Goal: Check status: Check status

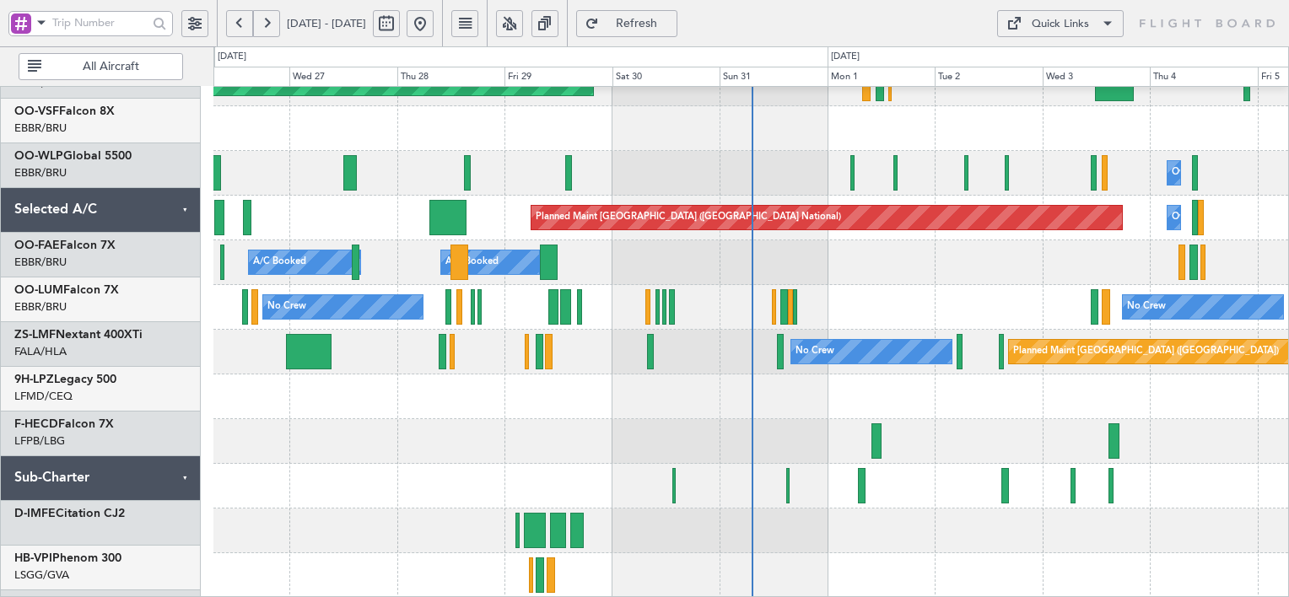
scroll to position [785, 0]
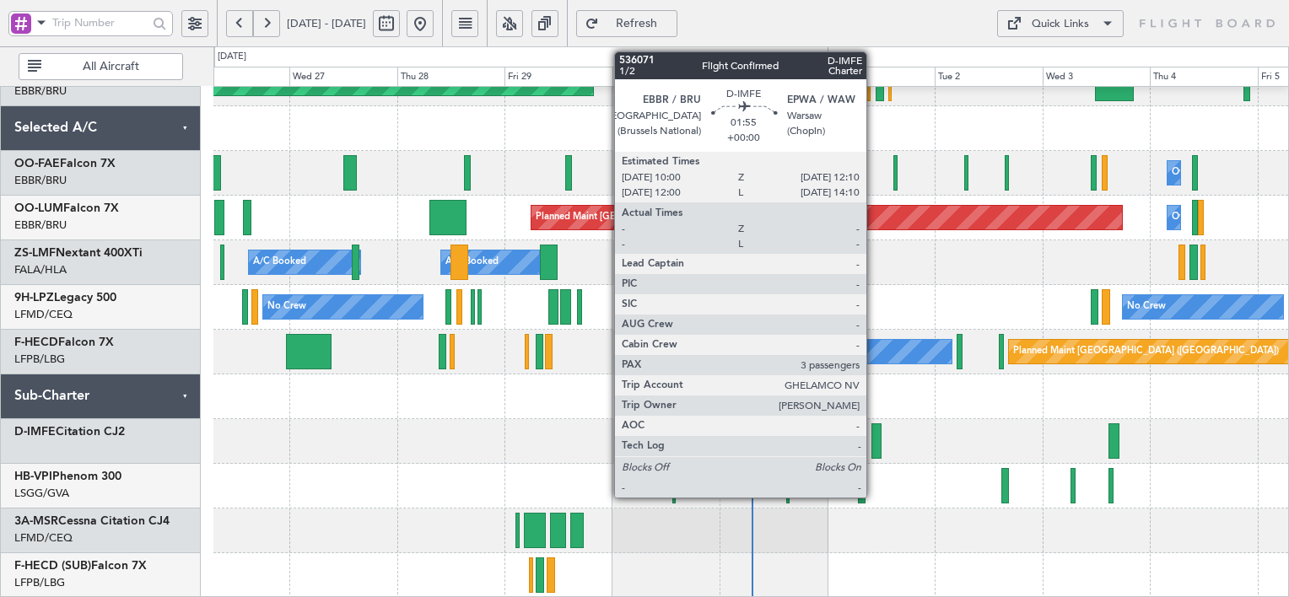
click at [874, 444] on div at bounding box center [876, 440] width 10 height 35
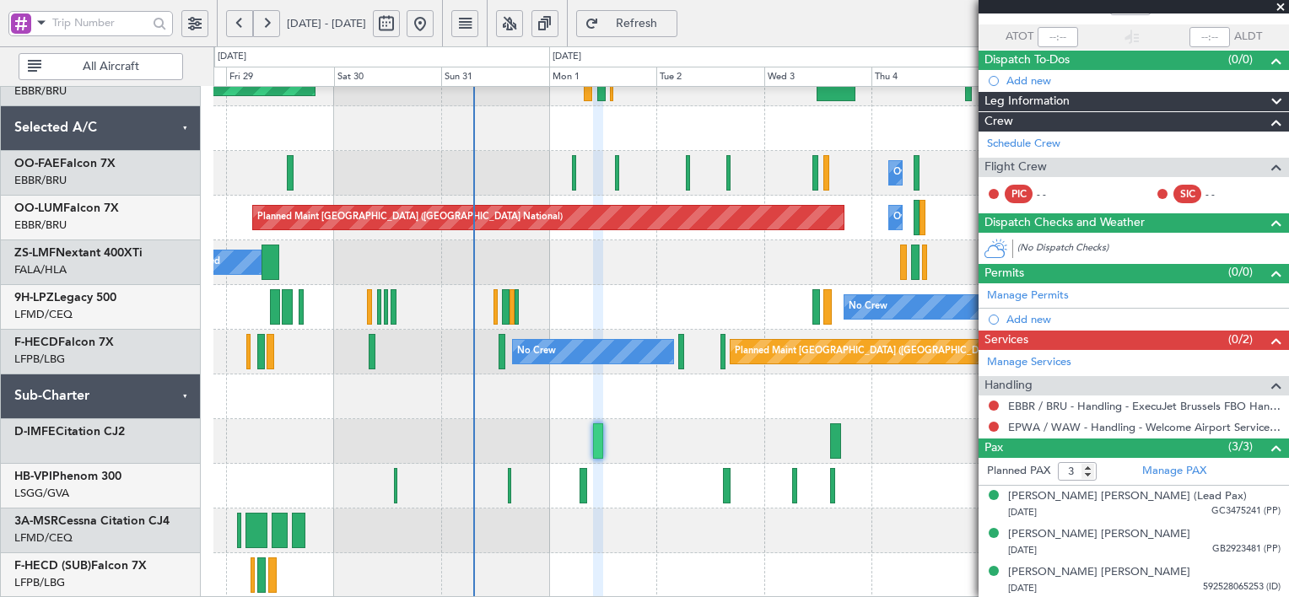
scroll to position [0, 0]
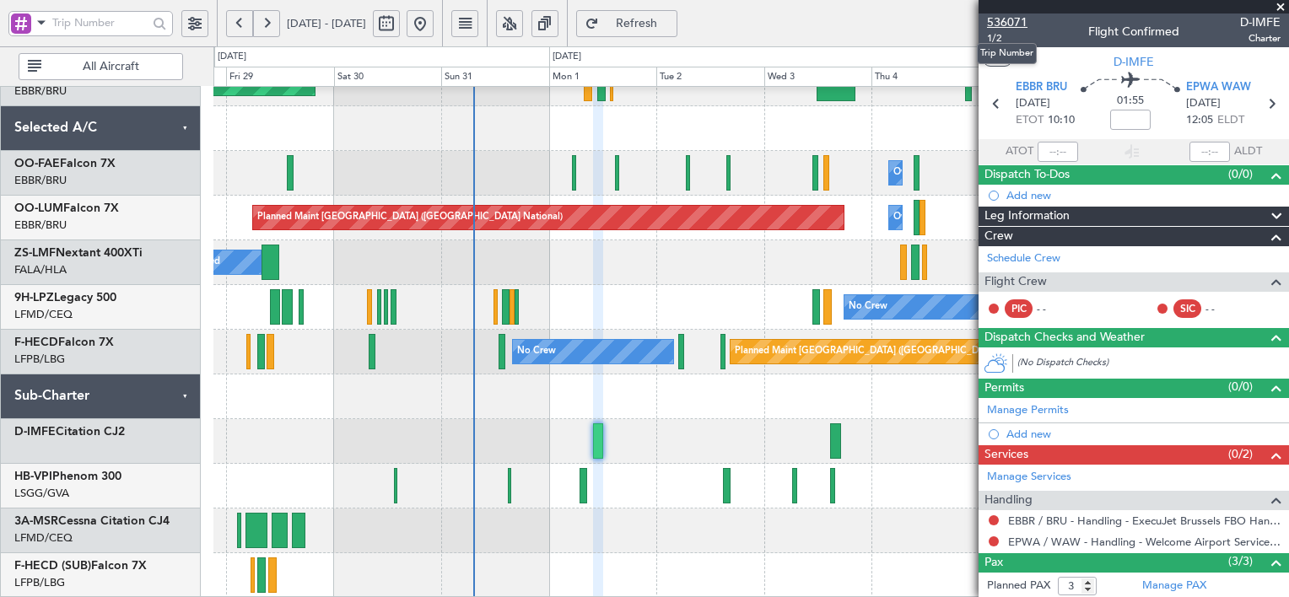
click at [1015, 13] on span "536071" at bounding box center [1007, 22] width 40 height 18
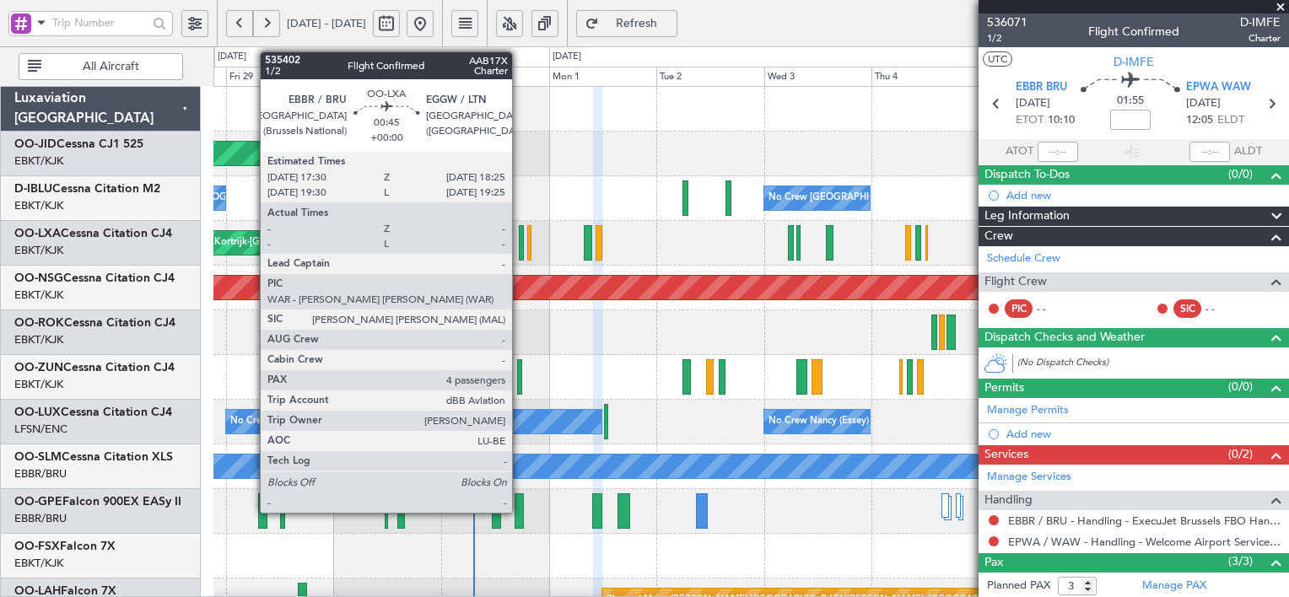
click at [520, 238] on div at bounding box center [521, 242] width 4 height 35
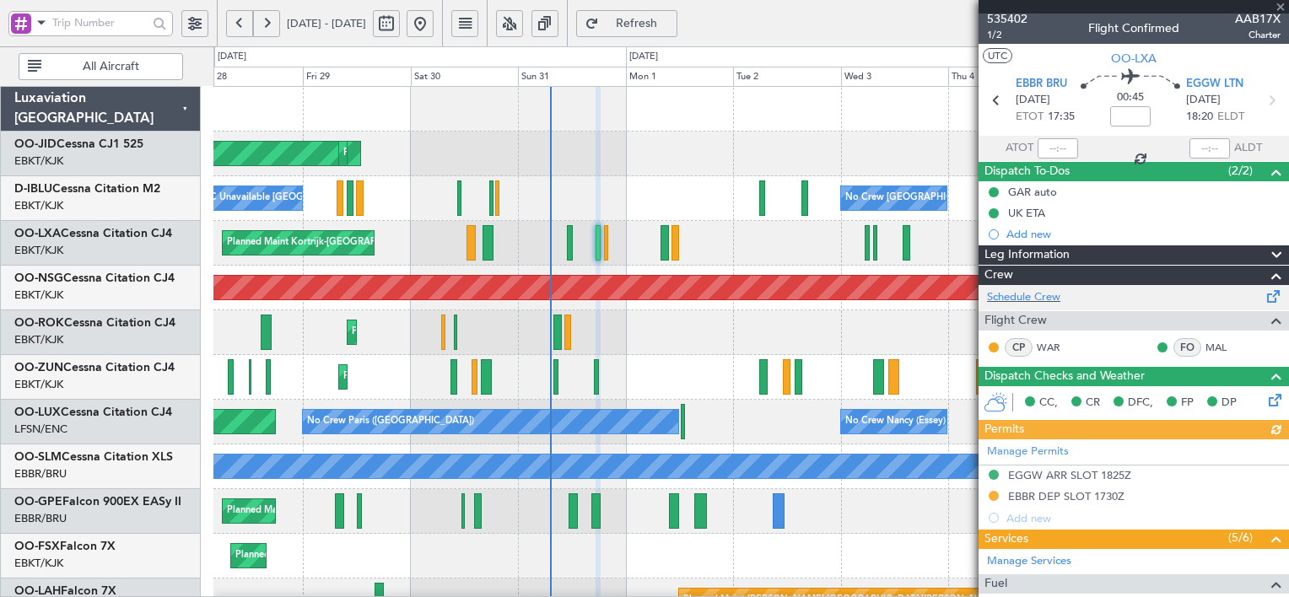
scroll to position [3, 0]
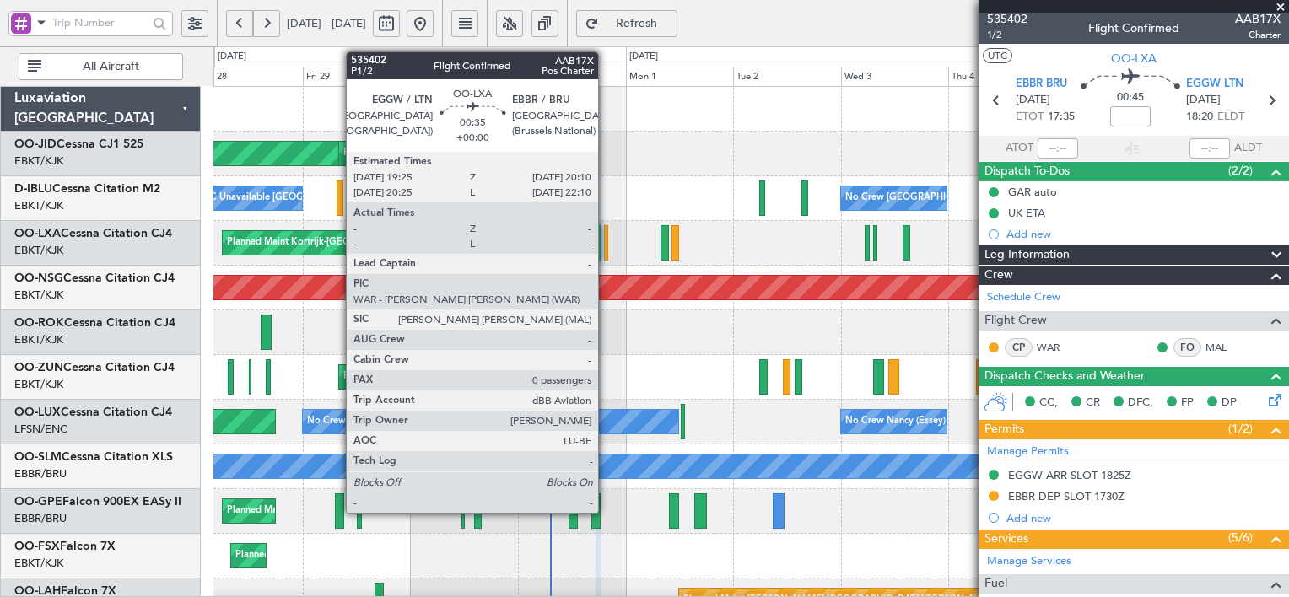
click at [606, 250] on div at bounding box center [605, 242] width 3 height 35
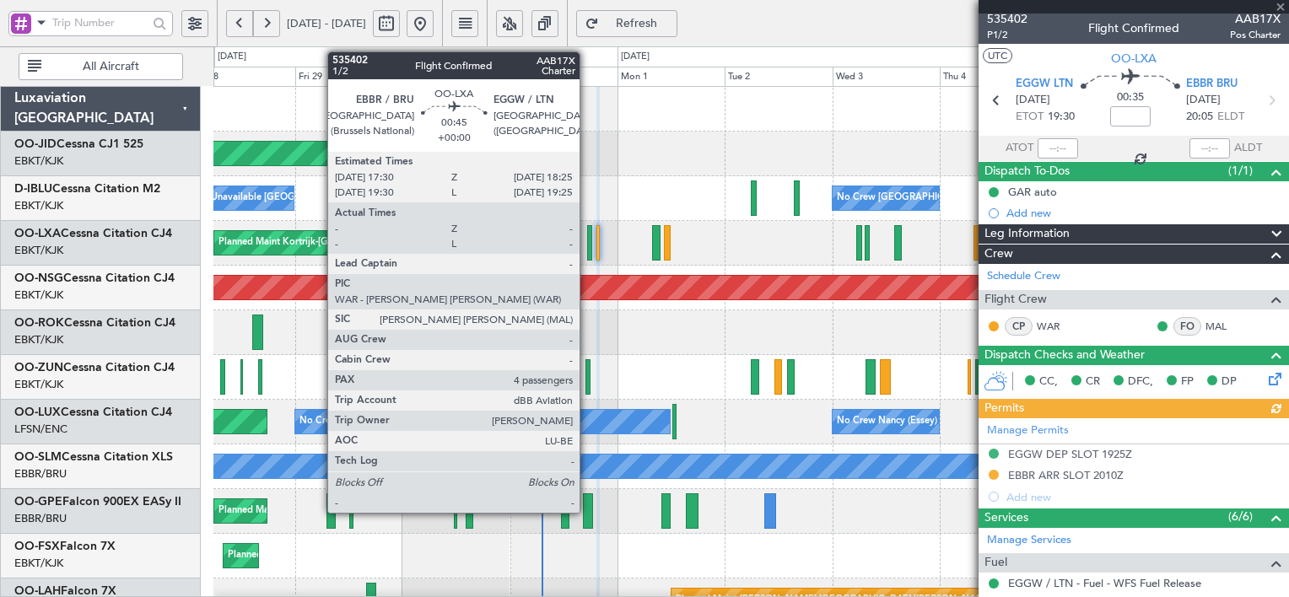
scroll to position [0, 0]
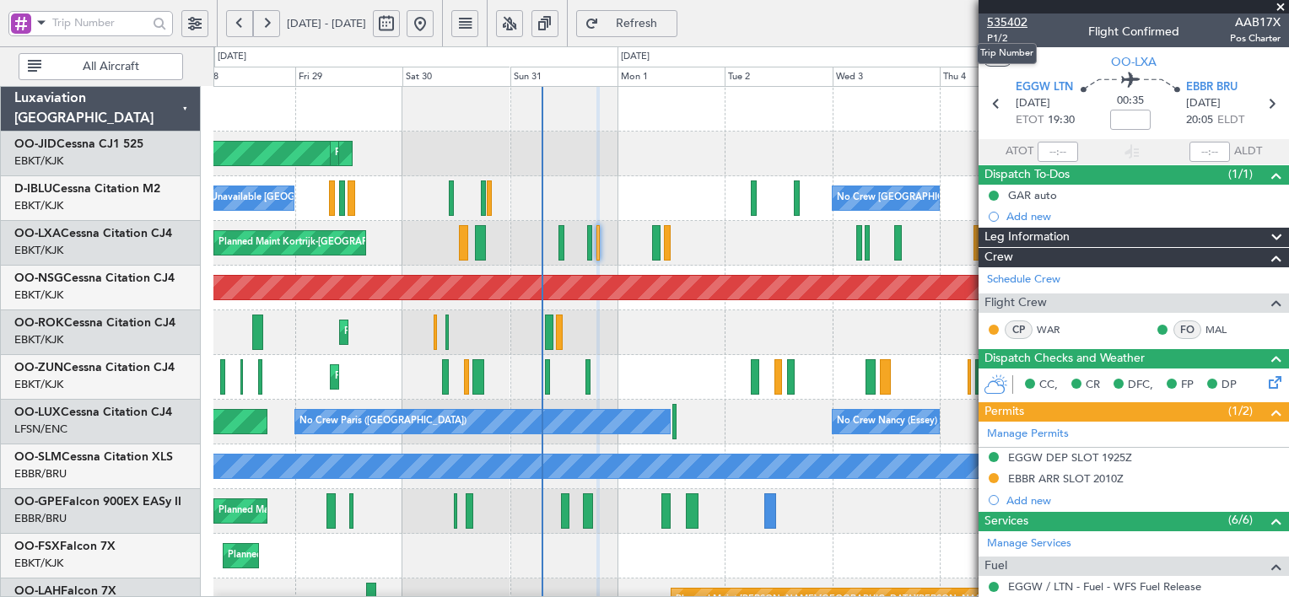
click at [1019, 20] on span "535402" at bounding box center [1007, 22] width 40 height 18
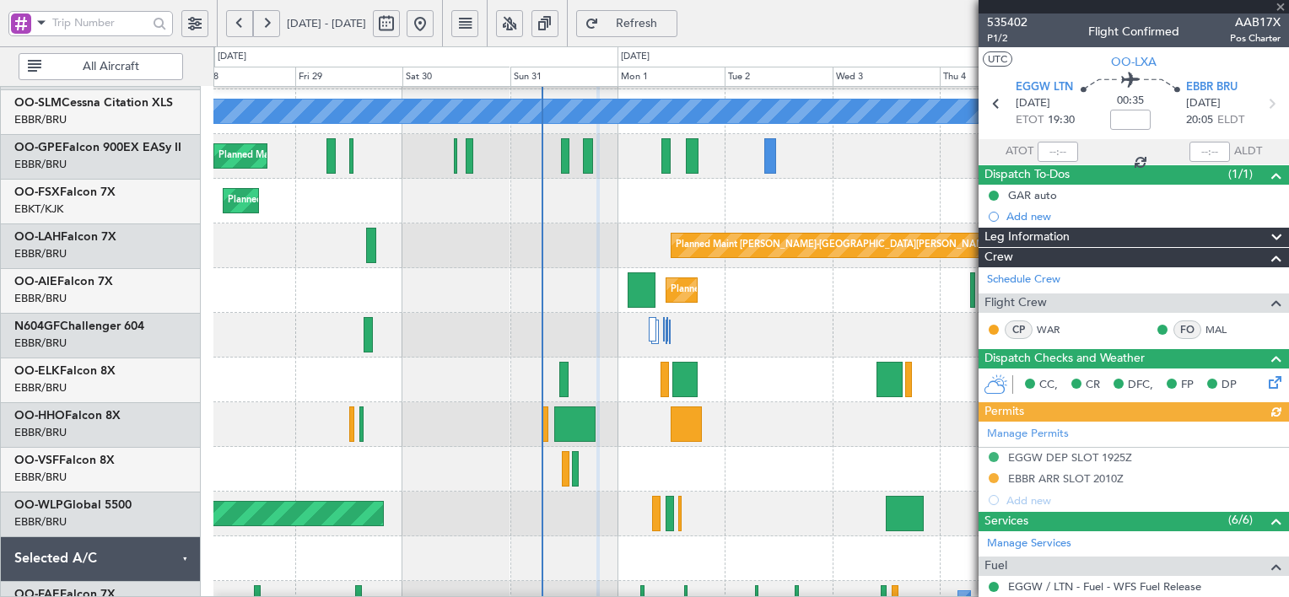
scroll to position [354, 0]
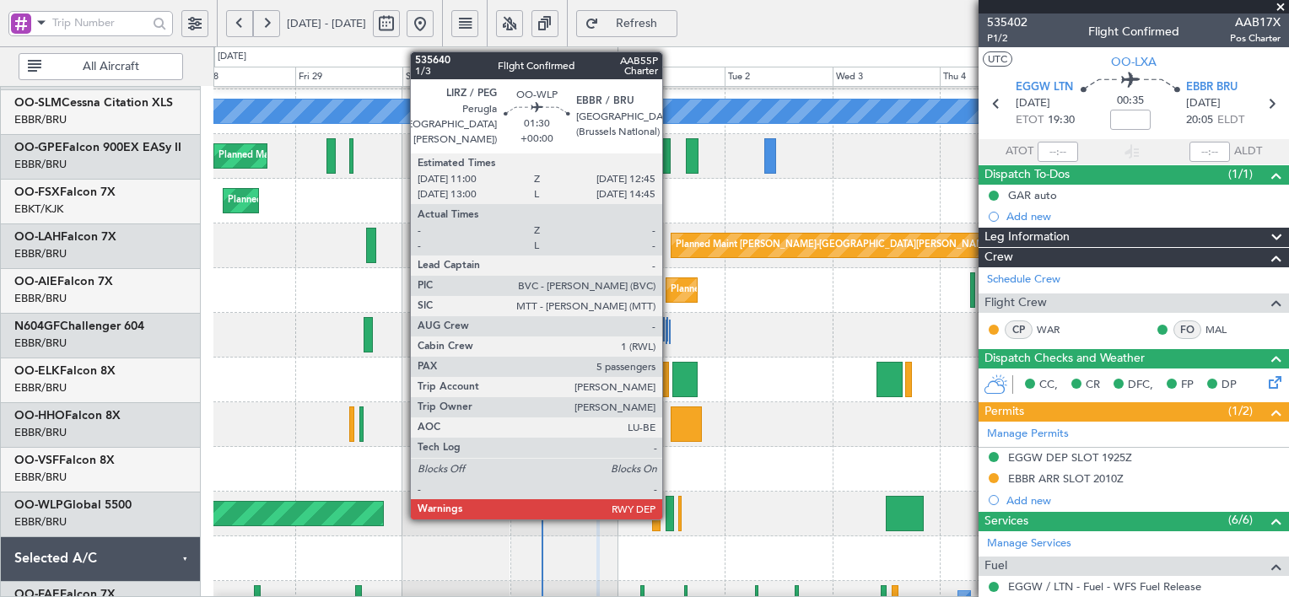
click at [670, 512] on div at bounding box center [669, 513] width 8 height 35
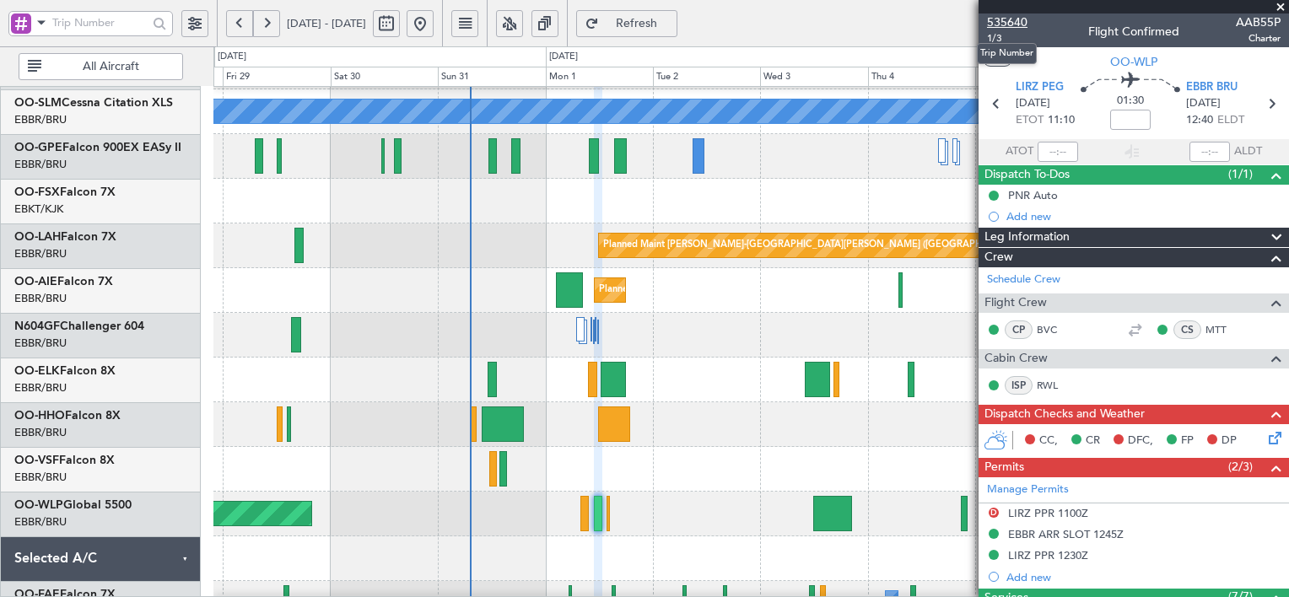
click at [1009, 20] on span "535640" at bounding box center [1007, 22] width 40 height 18
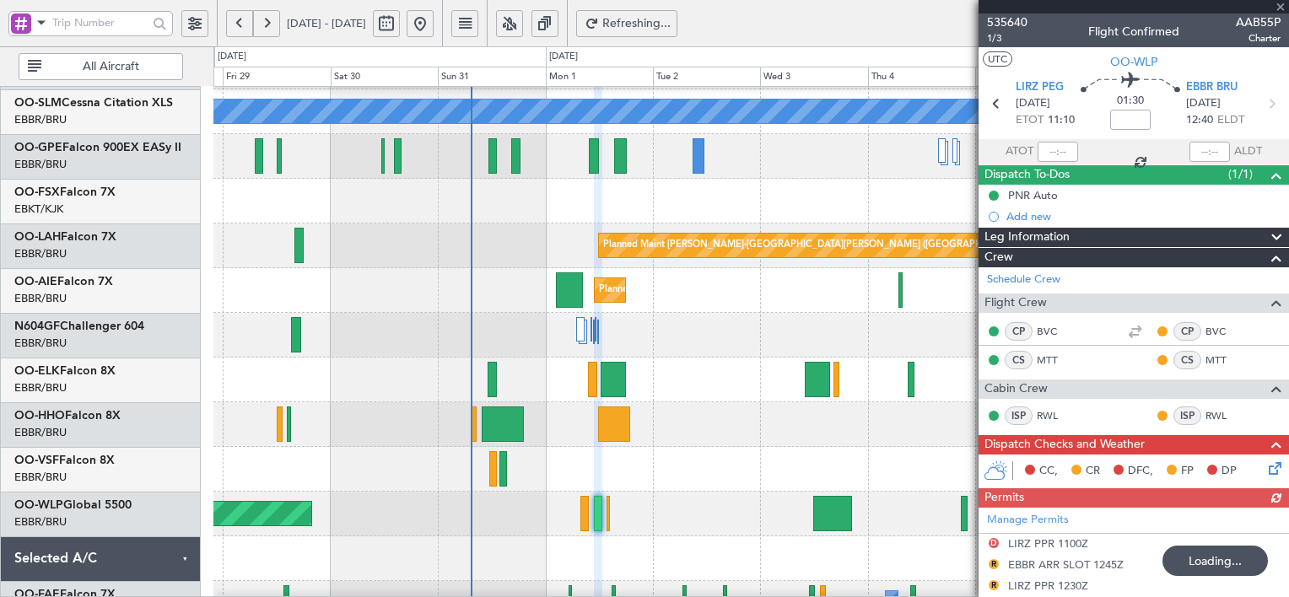
click at [671, 20] on span "Refreshing..." at bounding box center [636, 24] width 69 height 12
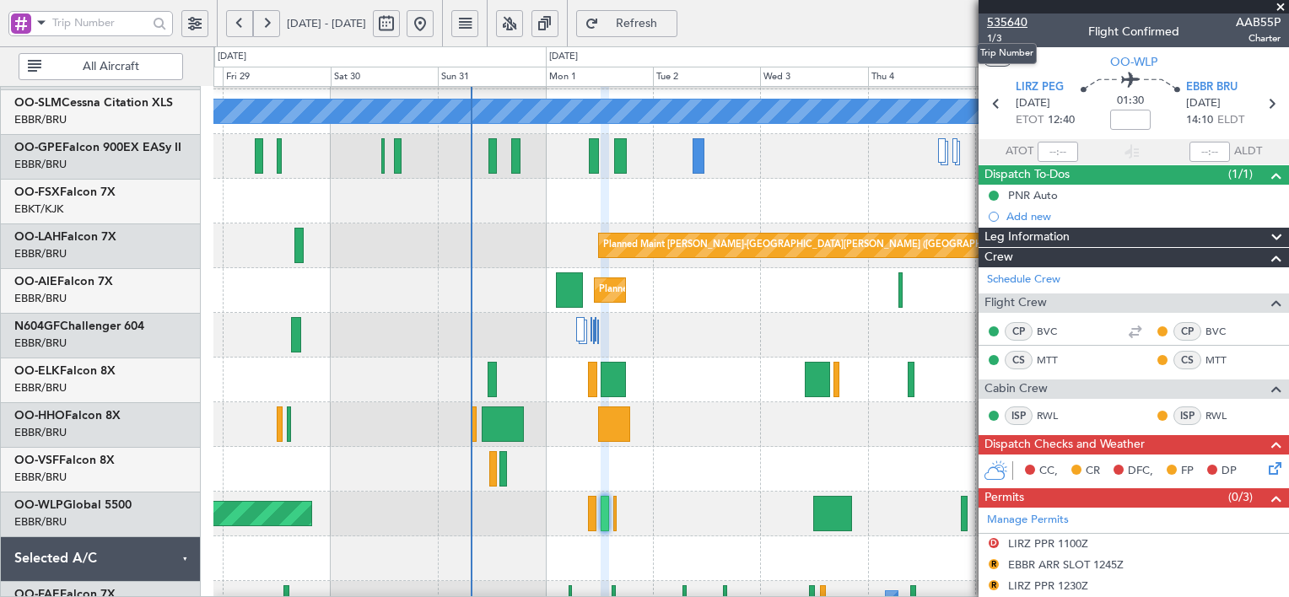
click at [1003, 24] on span "535640" at bounding box center [1007, 22] width 40 height 18
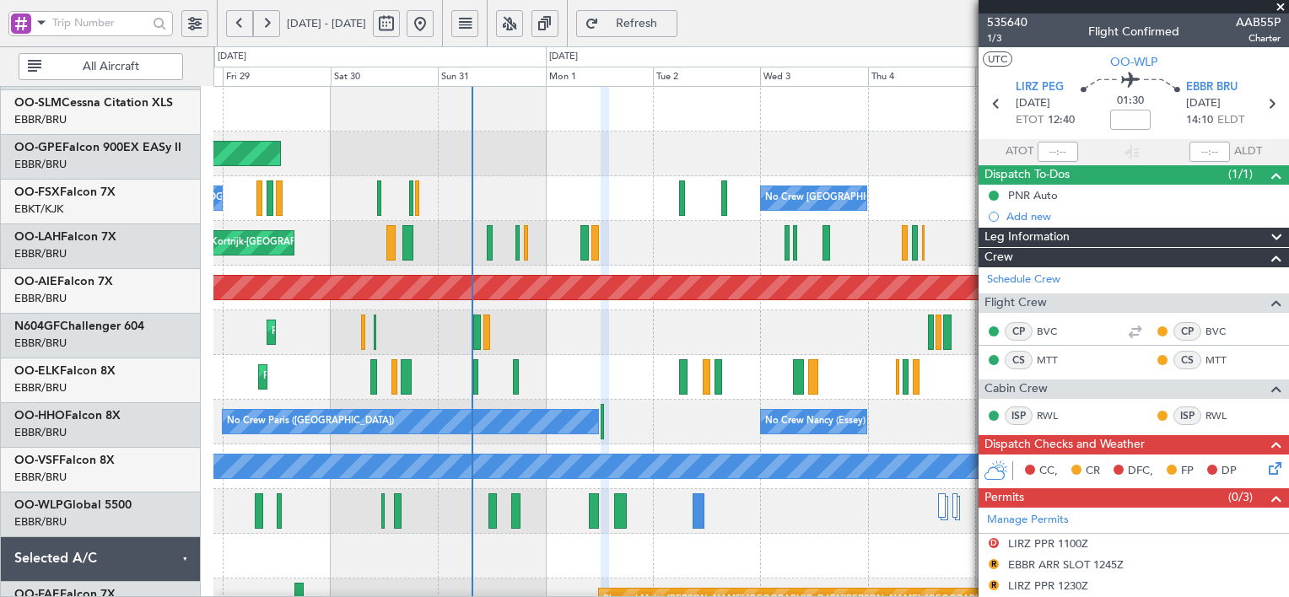
scroll to position [0, 0]
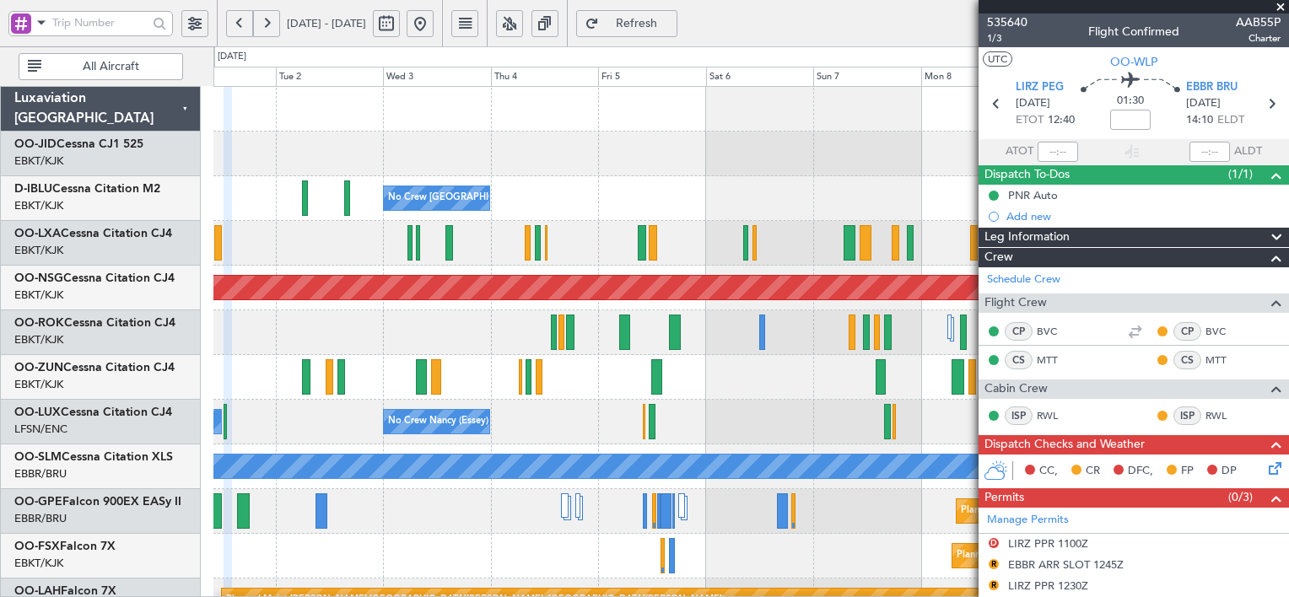
scroll to position [3, 0]
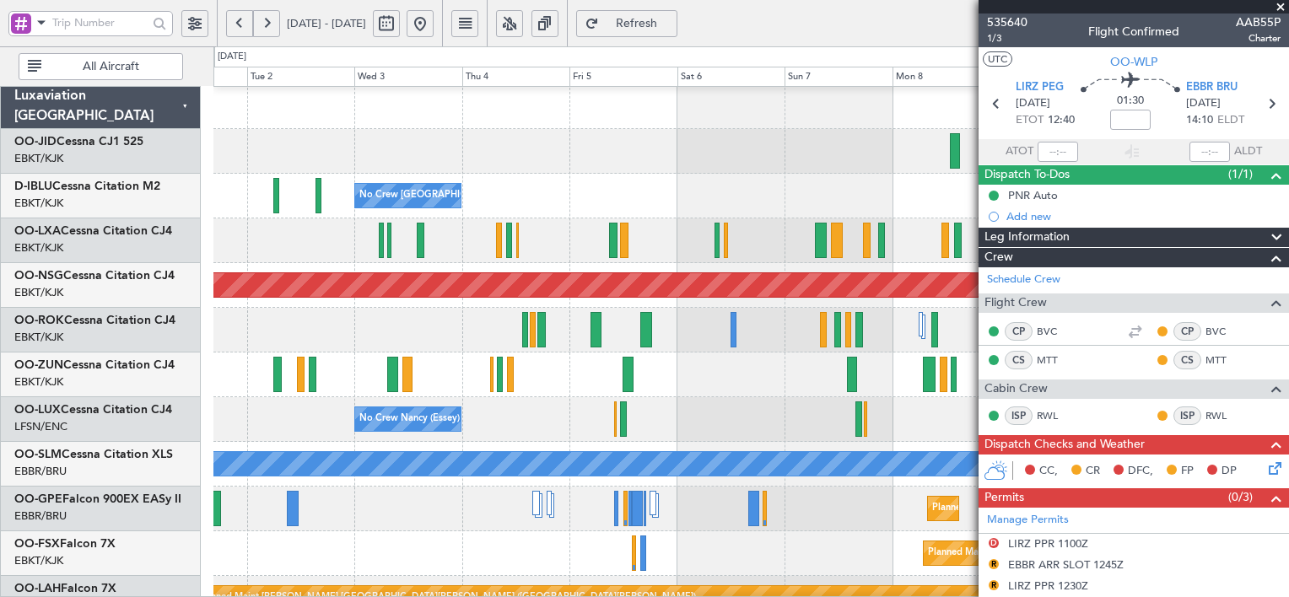
click at [512, 400] on div "No Crew [PERSON_NAME] ([PERSON_NAME]) No Crew [PERSON_NAME] ([PERSON_NAME]) No …" at bounding box center [750, 419] width 1074 height 45
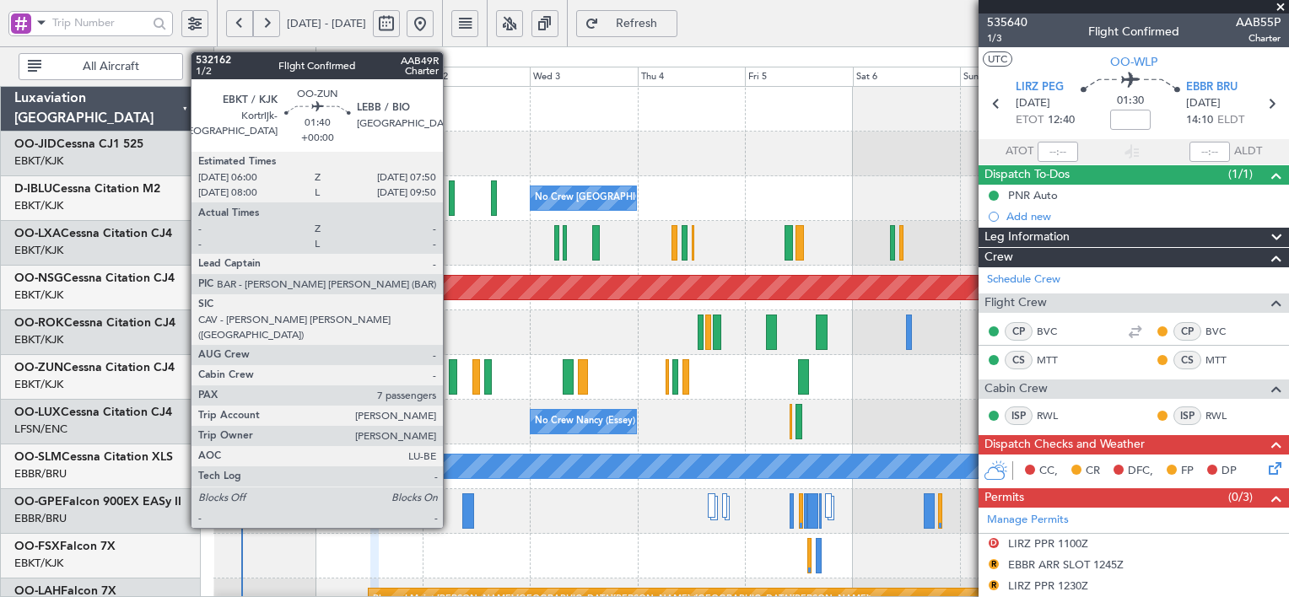
click at [450, 374] on div at bounding box center [453, 376] width 8 height 35
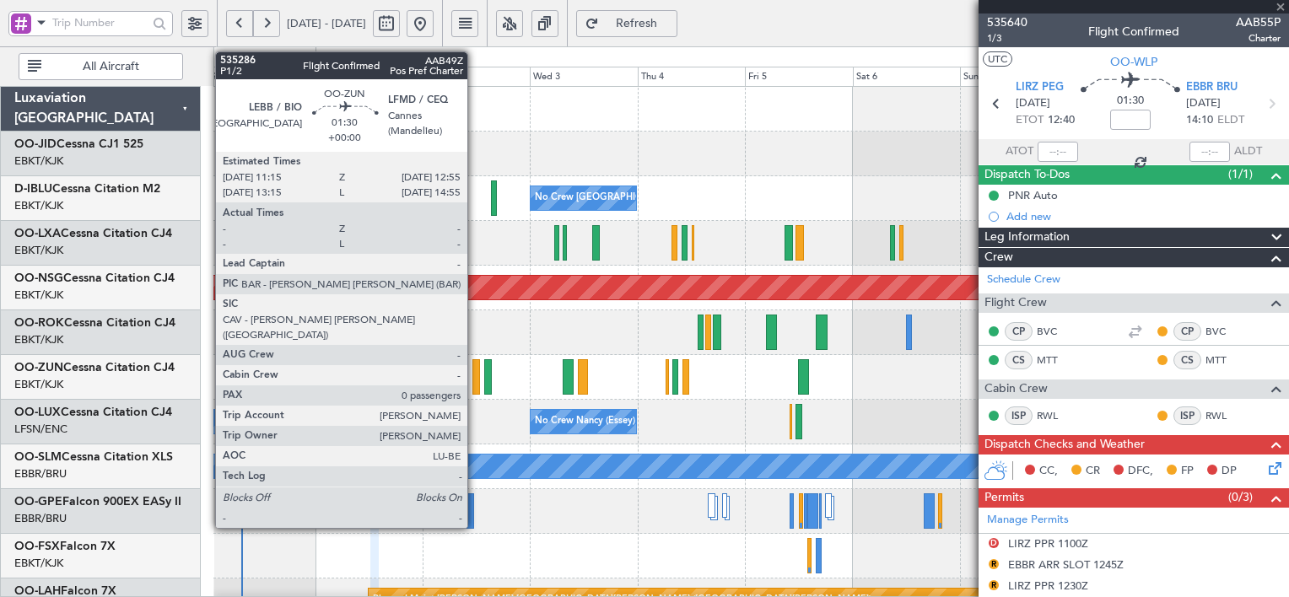
type input "7"
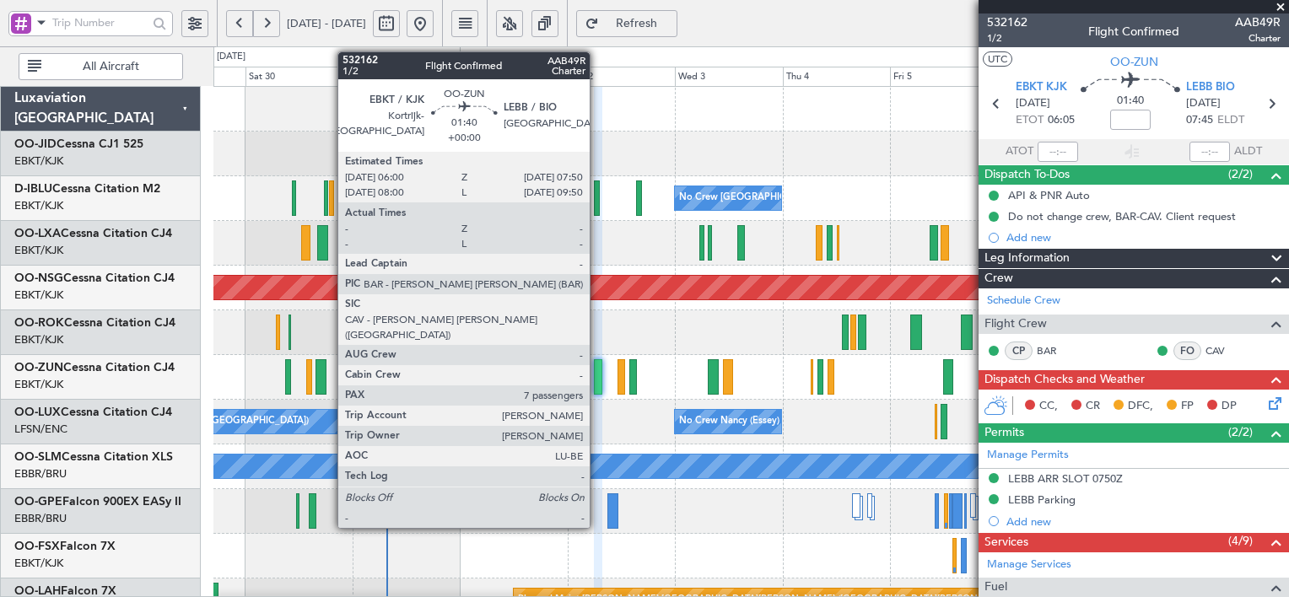
click at [597, 370] on div at bounding box center [598, 376] width 8 height 35
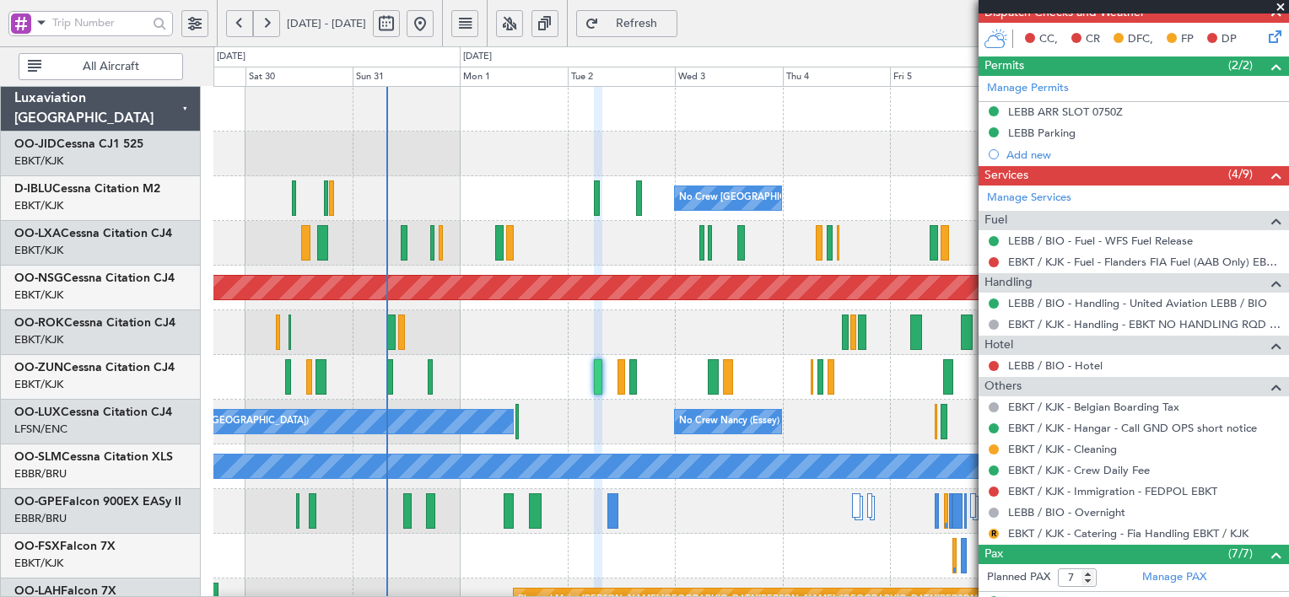
scroll to position [368, 0]
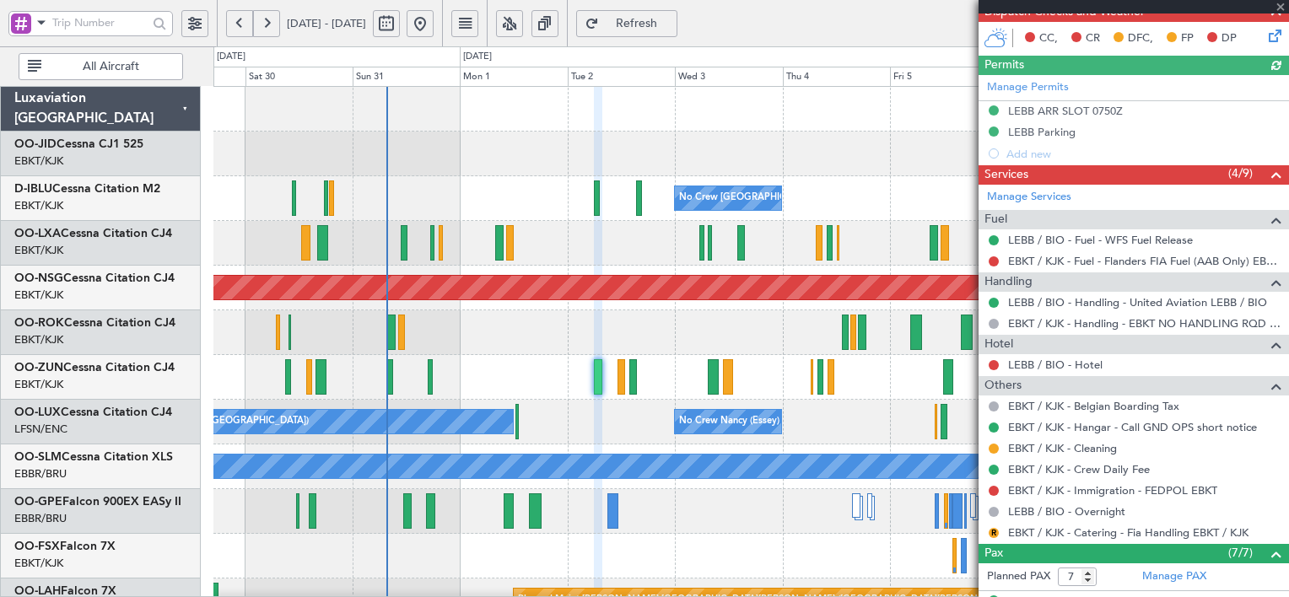
click at [1144, 530] on link "EBKT / KJK - Catering - Fia Handling EBKT / KJK" at bounding box center [1128, 532] width 240 height 14
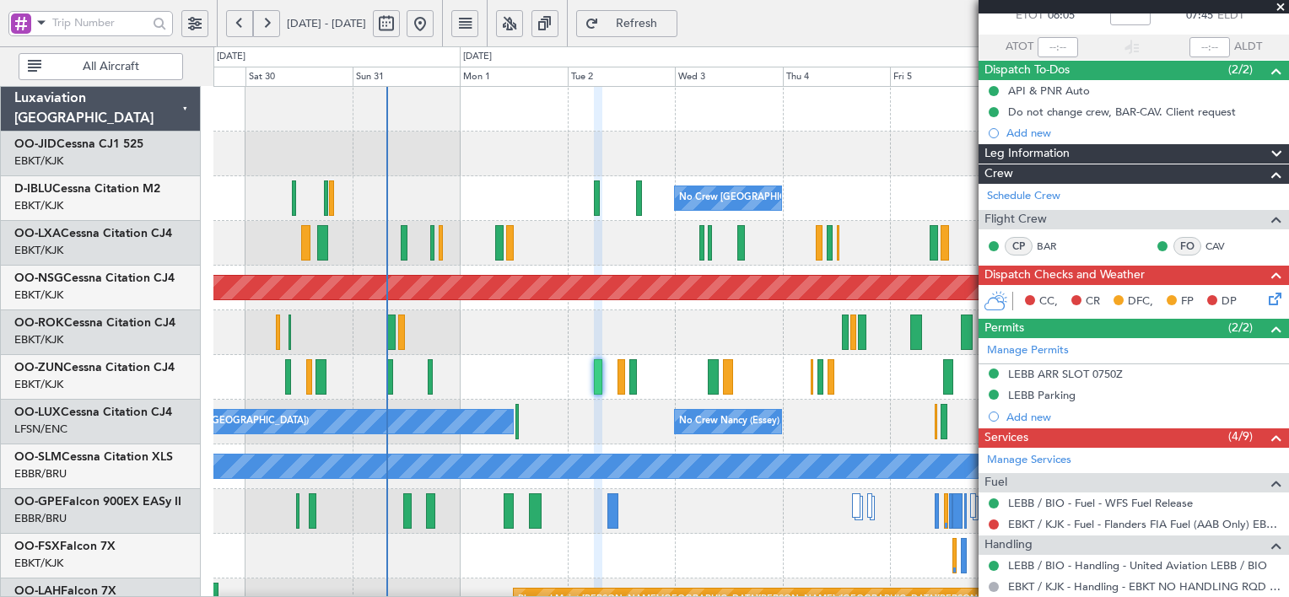
scroll to position [0, 0]
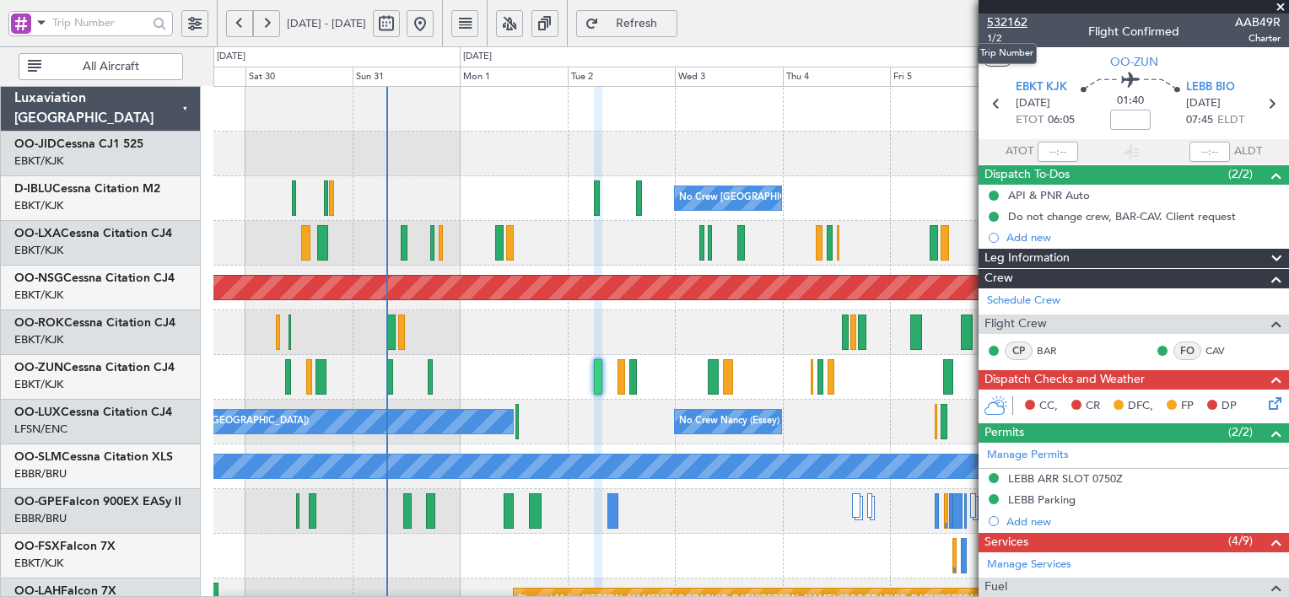
click at [1015, 17] on span "532162" at bounding box center [1007, 22] width 40 height 18
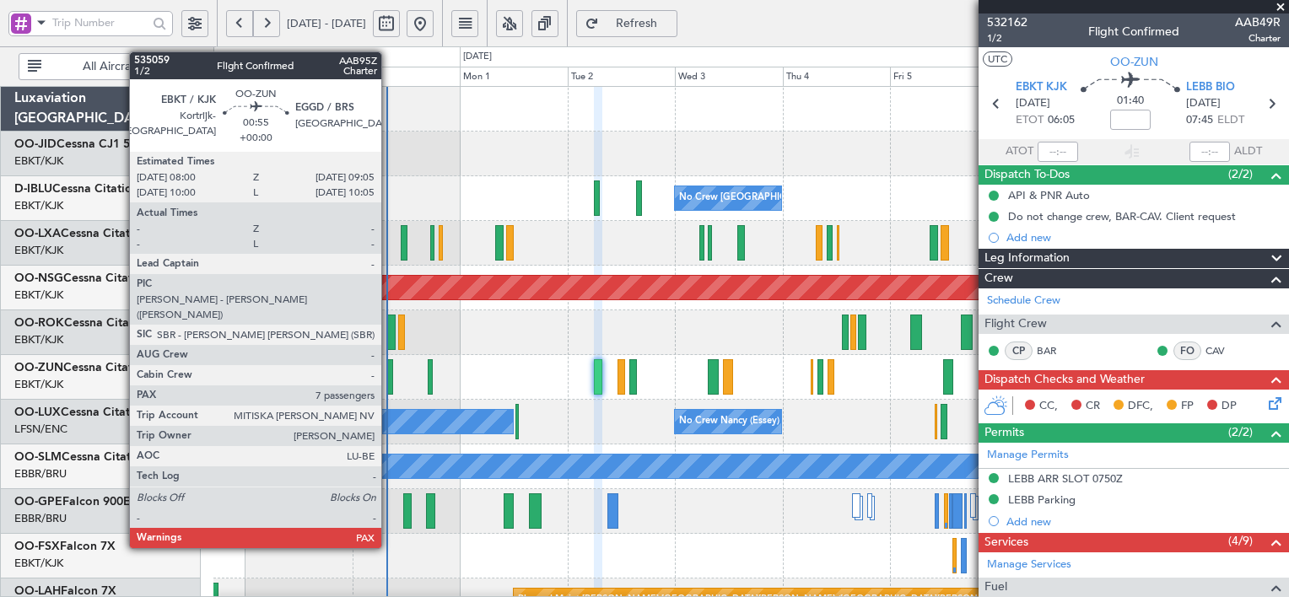
click at [389, 374] on div at bounding box center [389, 376] width 5 height 35
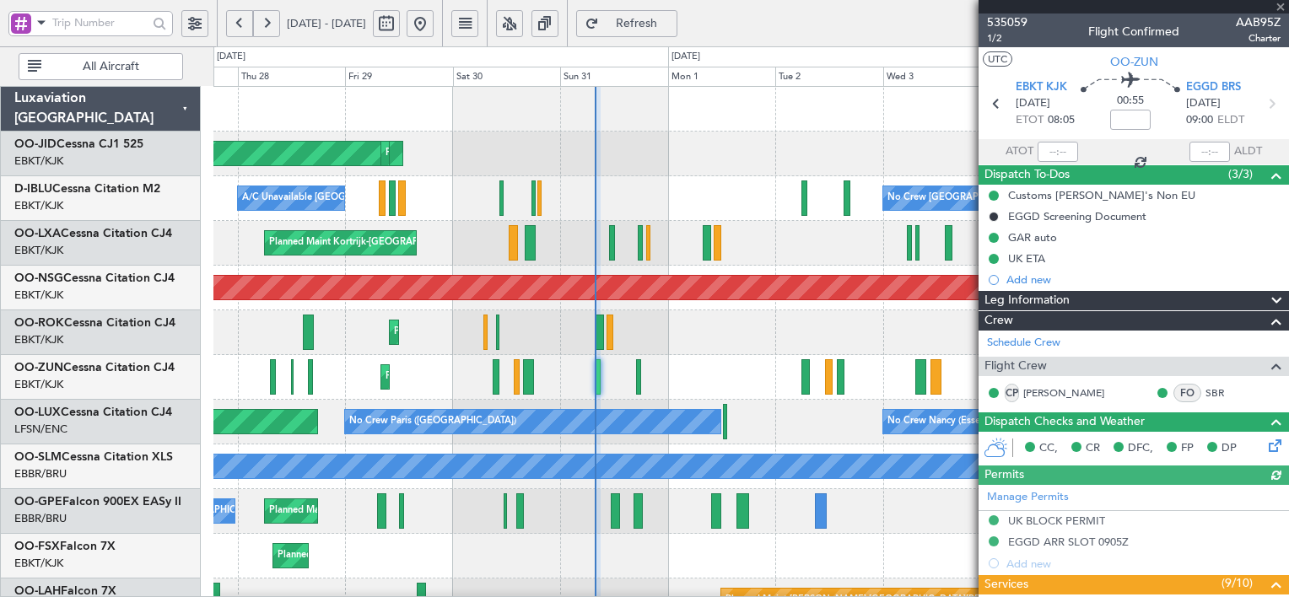
scroll to position [665, 0]
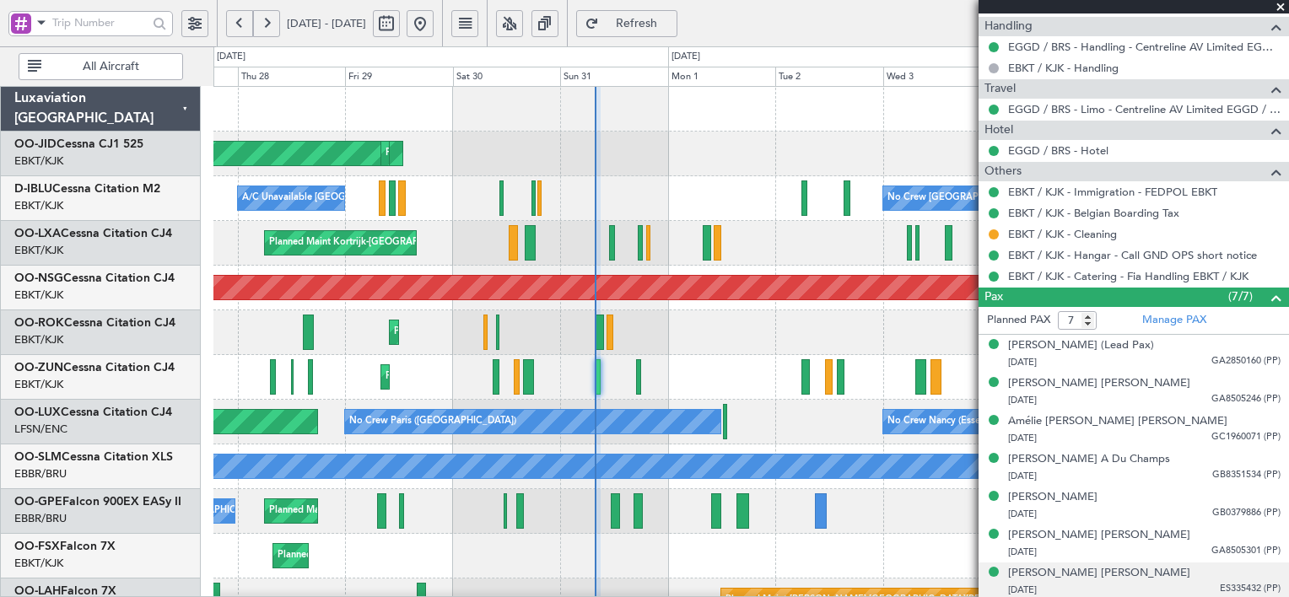
click at [1185, 583] on div "[DATE] ES335432 (PP)" at bounding box center [1144, 590] width 272 height 17
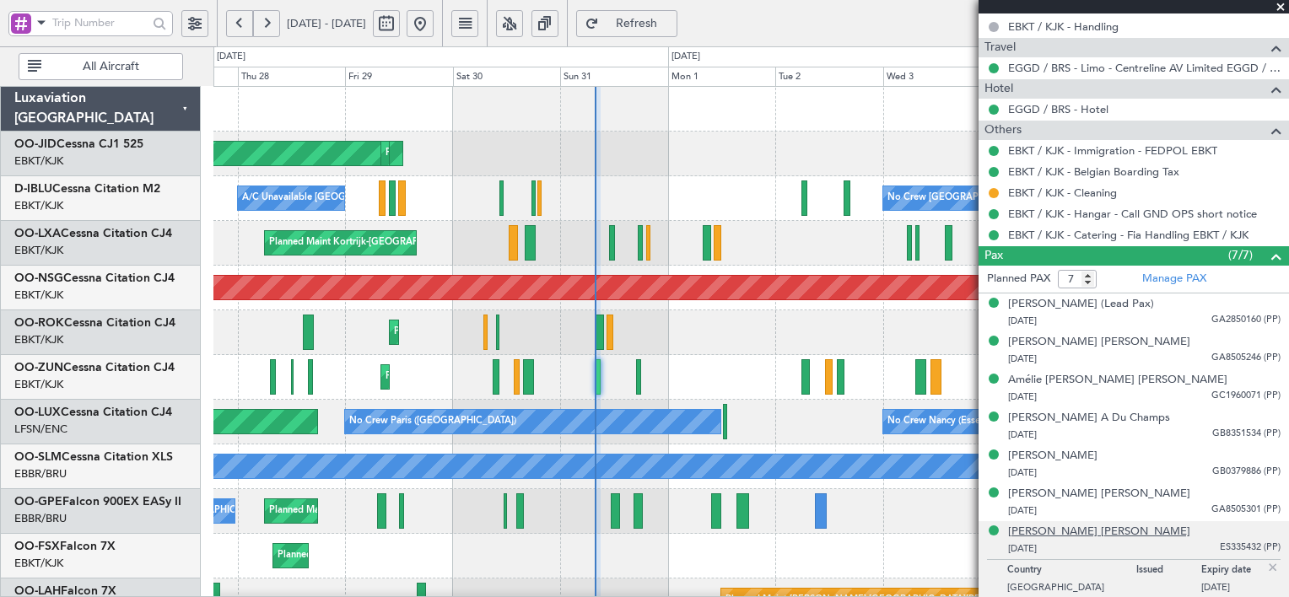
click at [1077, 530] on div "[PERSON_NAME] [PERSON_NAME]" at bounding box center [1099, 532] width 182 height 17
click at [1070, 314] on div "[DATE] GA2850160 (PP)" at bounding box center [1144, 321] width 272 height 17
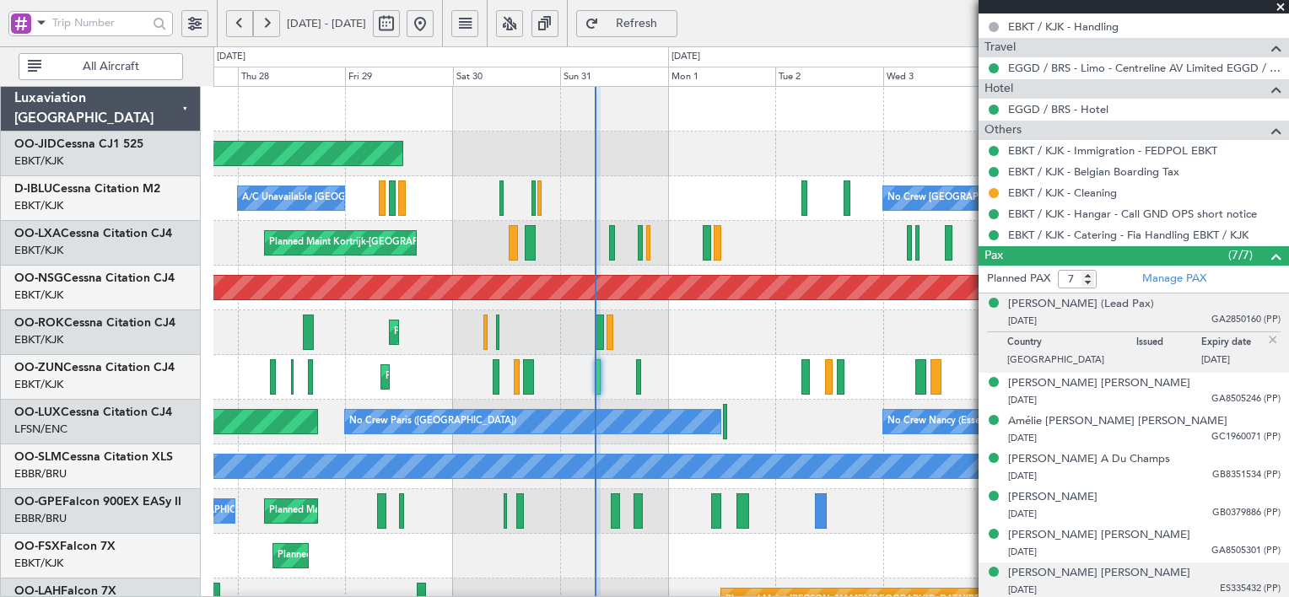
click at [1144, 574] on div "[PERSON_NAME] [PERSON_NAME] [DATE] ES335432 (PP)" at bounding box center [1144, 581] width 272 height 33
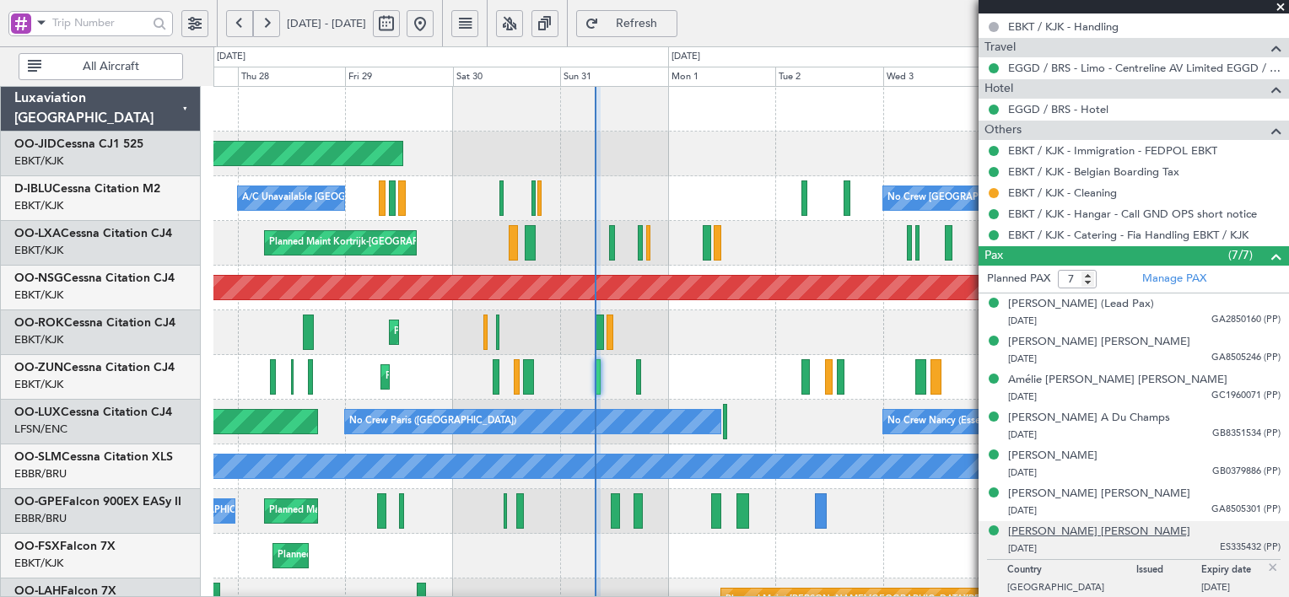
click at [1081, 530] on div "[PERSON_NAME] [PERSON_NAME]" at bounding box center [1099, 532] width 182 height 17
click at [1074, 301] on div "[PERSON_NAME] (Lead Pax)" at bounding box center [1081, 304] width 146 height 17
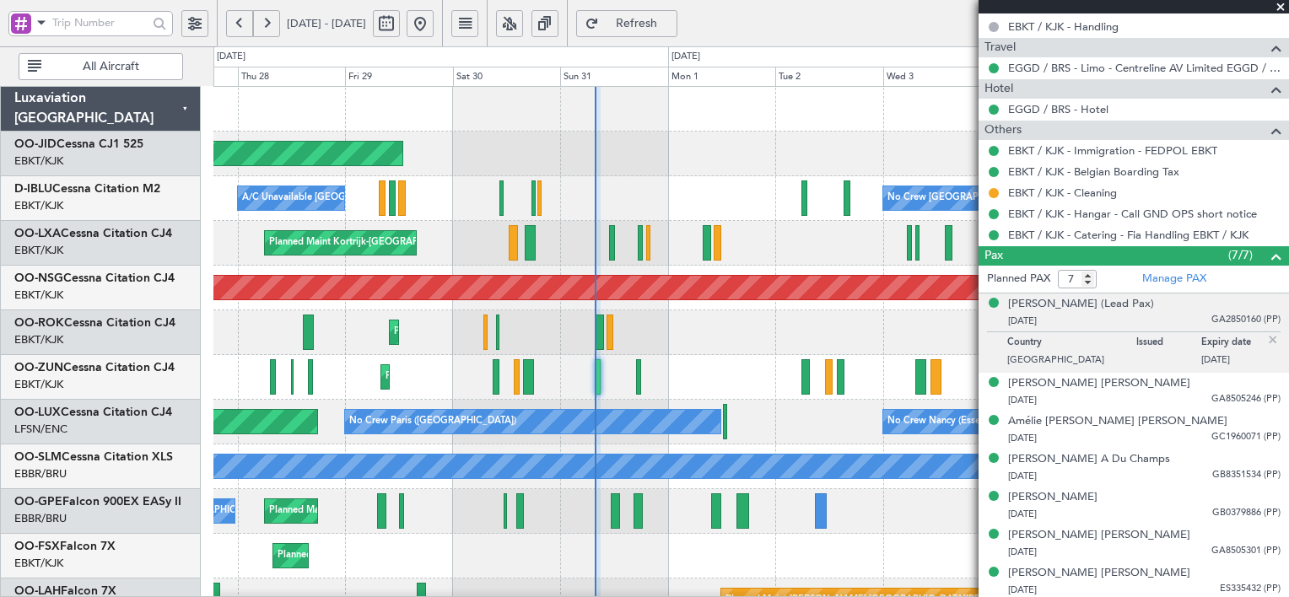
click at [671, 22] on span "Refresh" at bounding box center [636, 24] width 69 height 12
click at [1162, 392] on div "[DATE] GA8505246 (PP)" at bounding box center [1144, 400] width 272 height 17
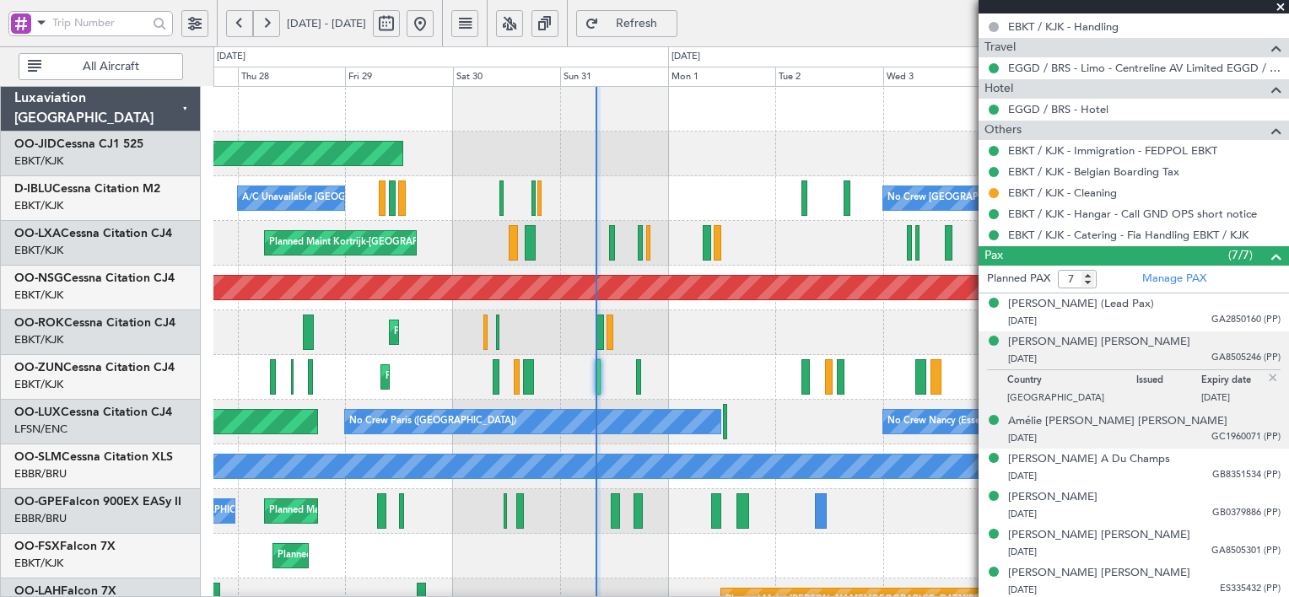
click at [1167, 430] on div "[DATE] GC1960071 (PP)" at bounding box center [1144, 438] width 272 height 17
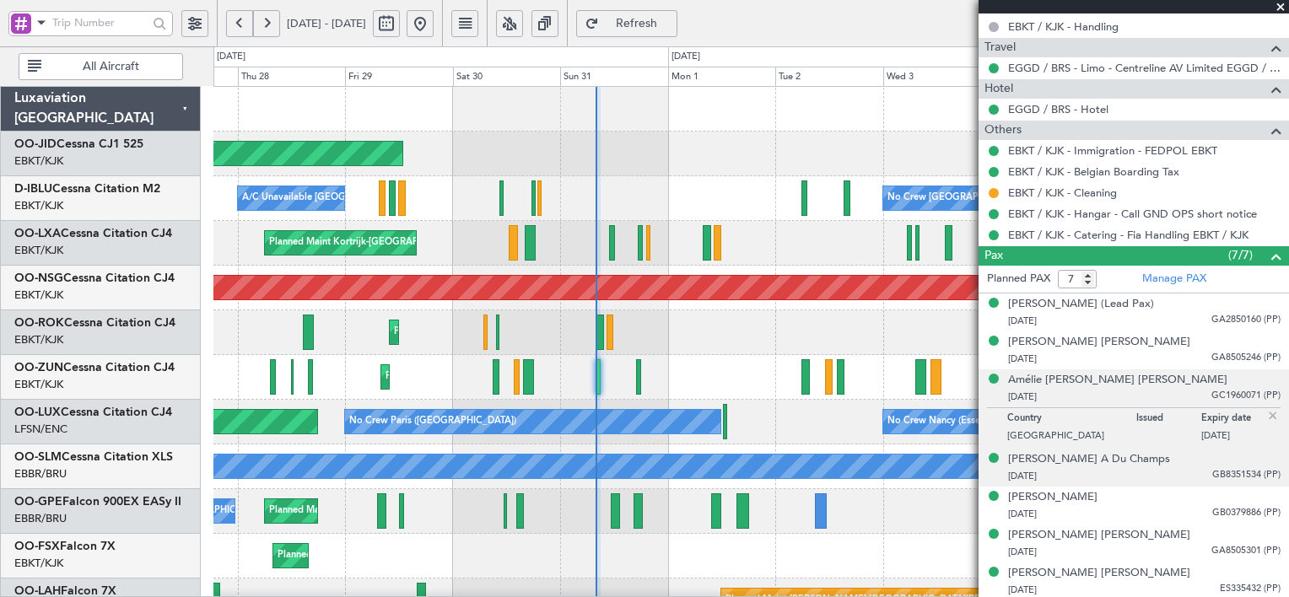
click at [1169, 471] on div "[DATE] GB8351534 (PP)" at bounding box center [1144, 476] width 272 height 17
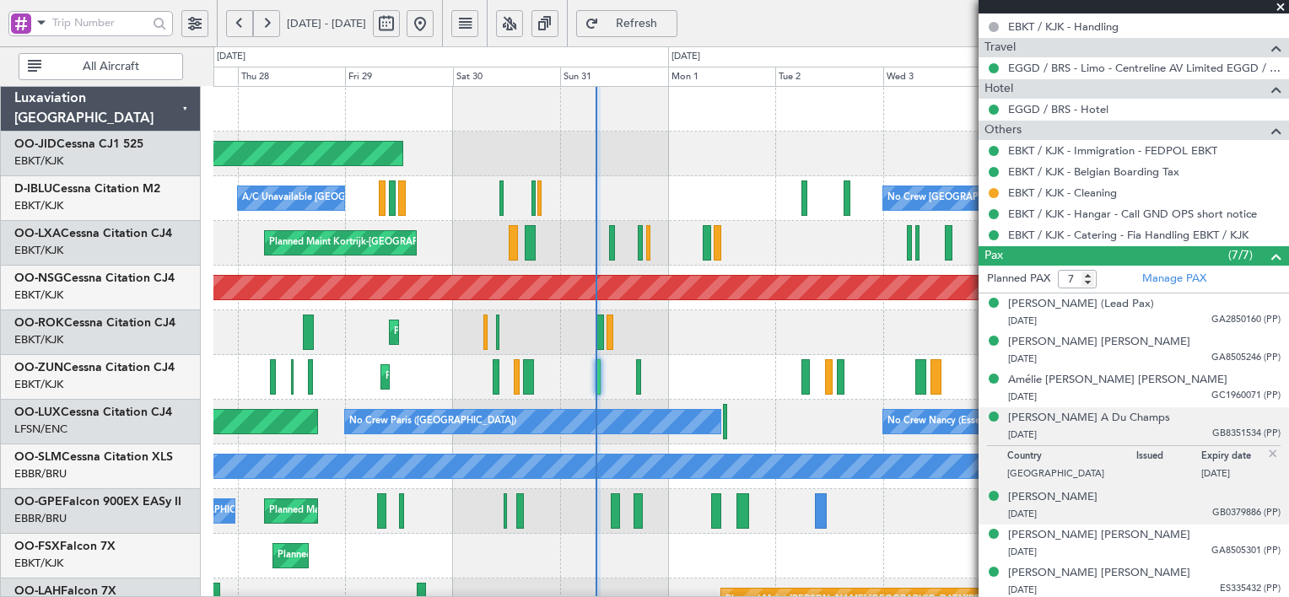
click at [1167, 506] on div "[DATE] GB0379886 (PP)" at bounding box center [1144, 514] width 272 height 17
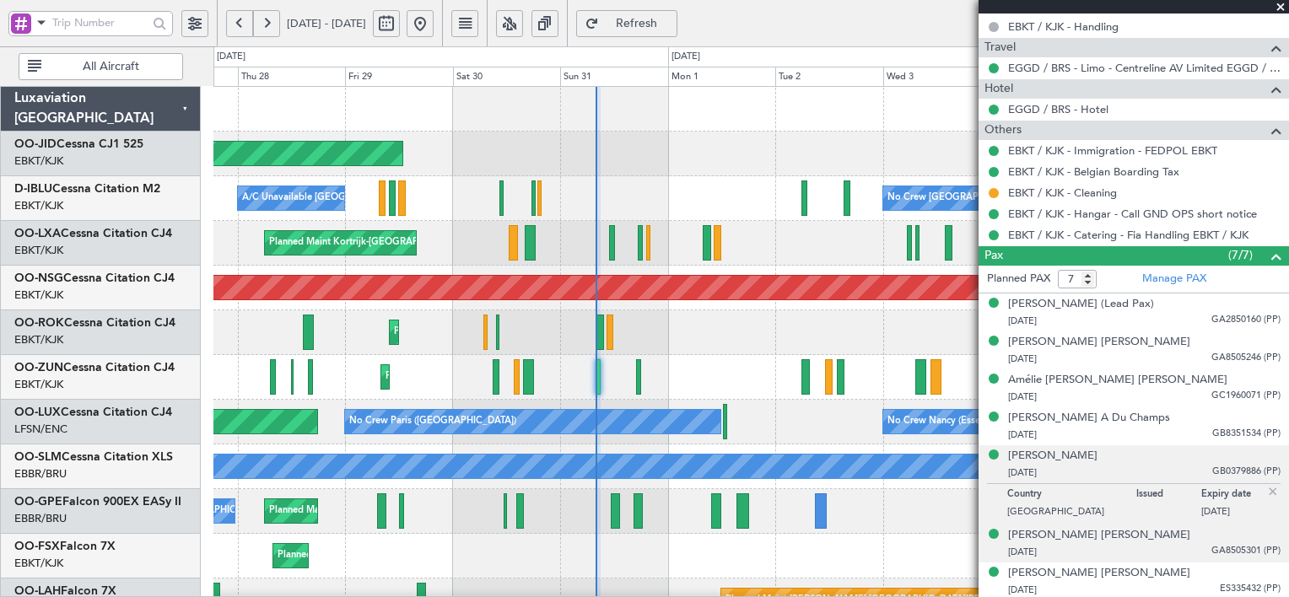
click at [1180, 550] on div "[DATE] GA8505301 (PP)" at bounding box center [1144, 552] width 272 height 17
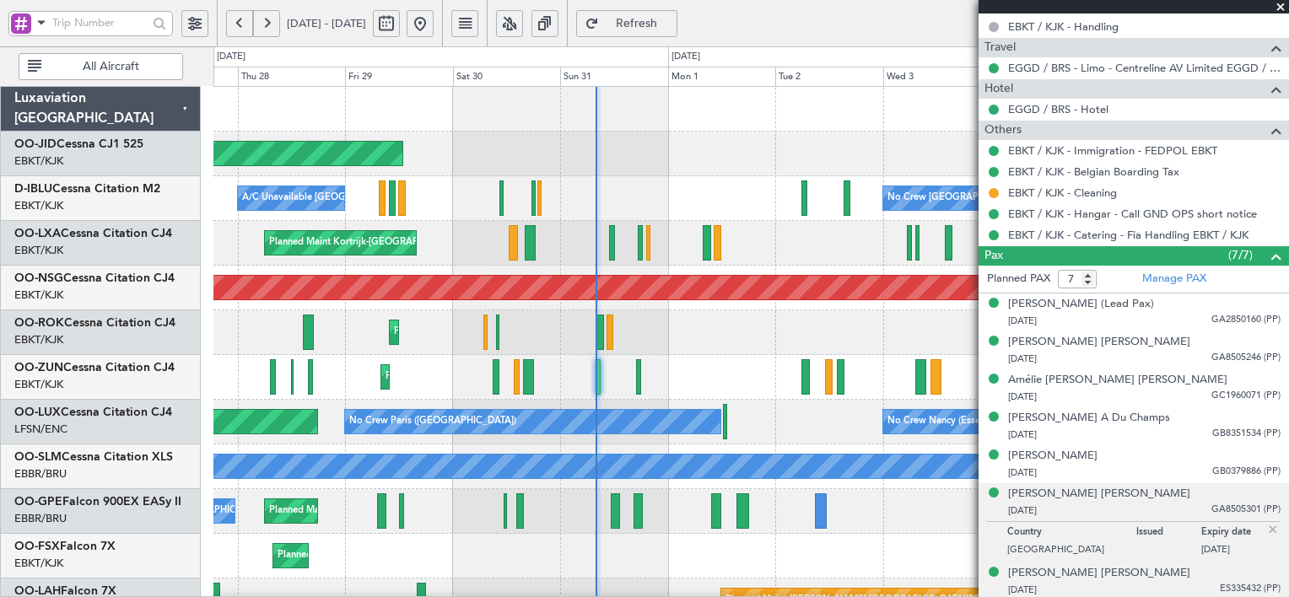
click at [1175, 582] on div "[DATE] ES335432 (PP)" at bounding box center [1144, 590] width 272 height 17
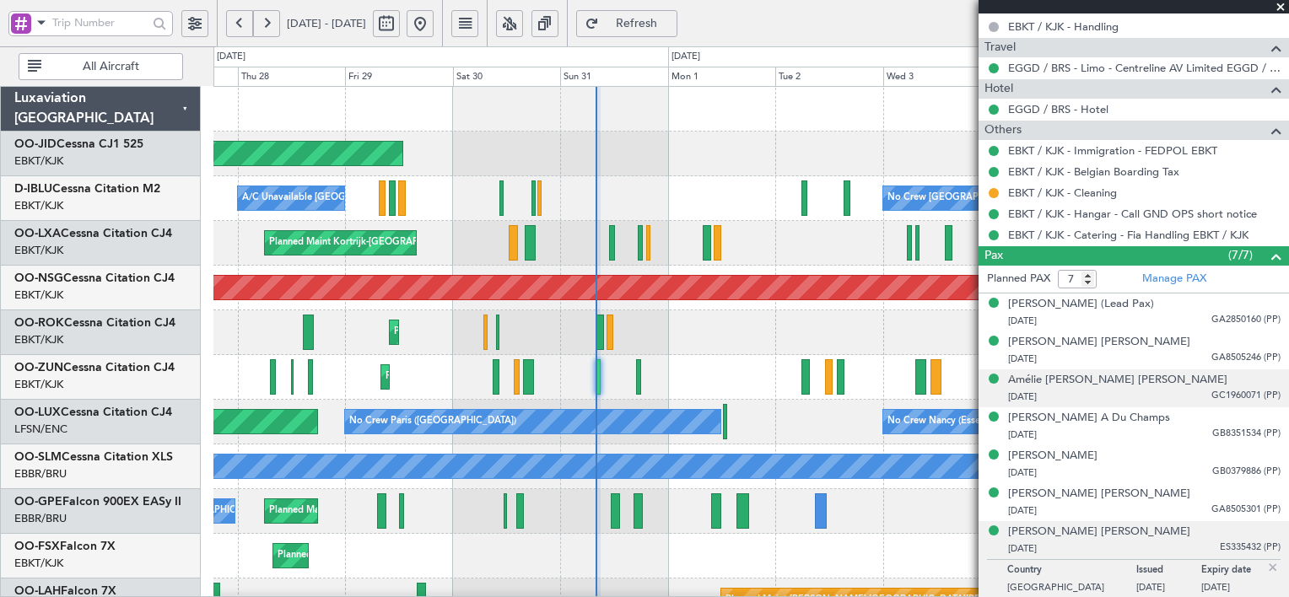
click at [1161, 381] on div "Amélie [PERSON_NAME] [PERSON_NAME] [DATE] GC1960071 (PP)" at bounding box center [1144, 388] width 272 height 33
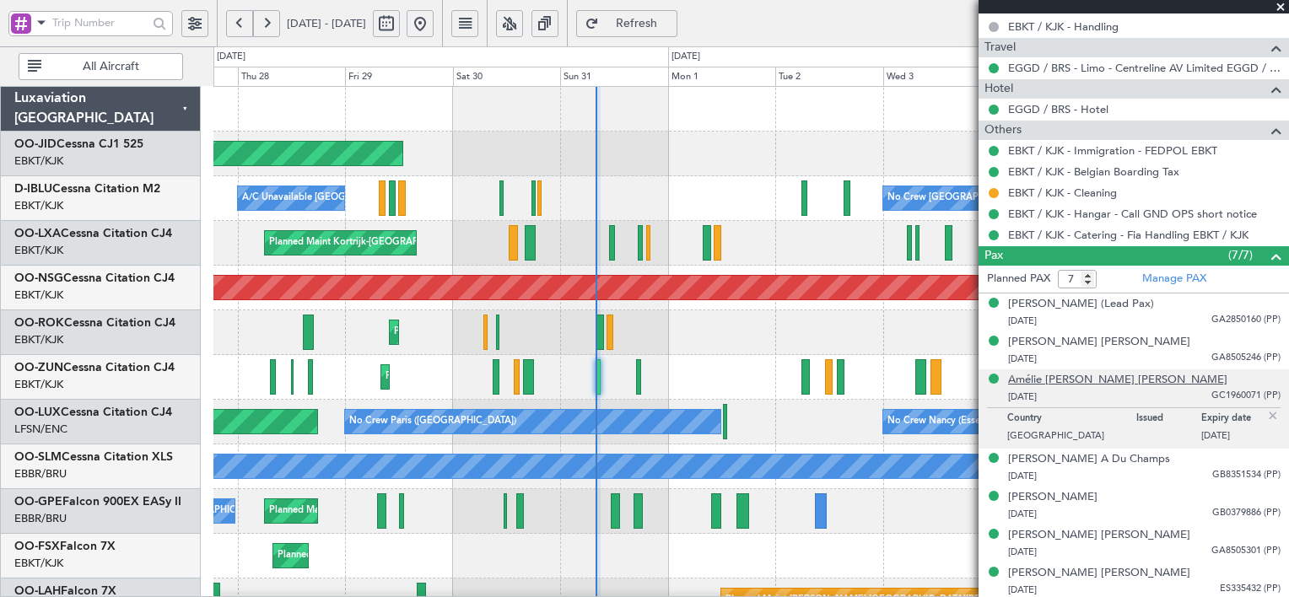
click at [1106, 378] on div "Amélie [PERSON_NAME] [PERSON_NAME]" at bounding box center [1117, 380] width 219 height 17
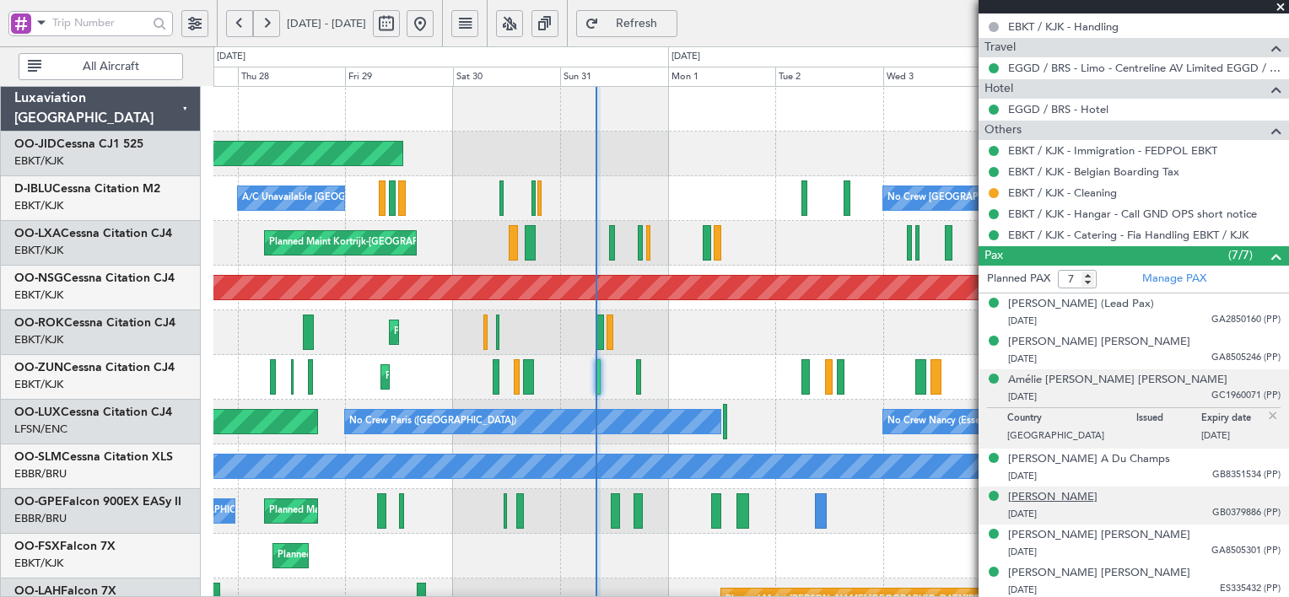
click at [1097, 493] on div "[PERSON_NAME]" at bounding box center [1052, 497] width 89 height 17
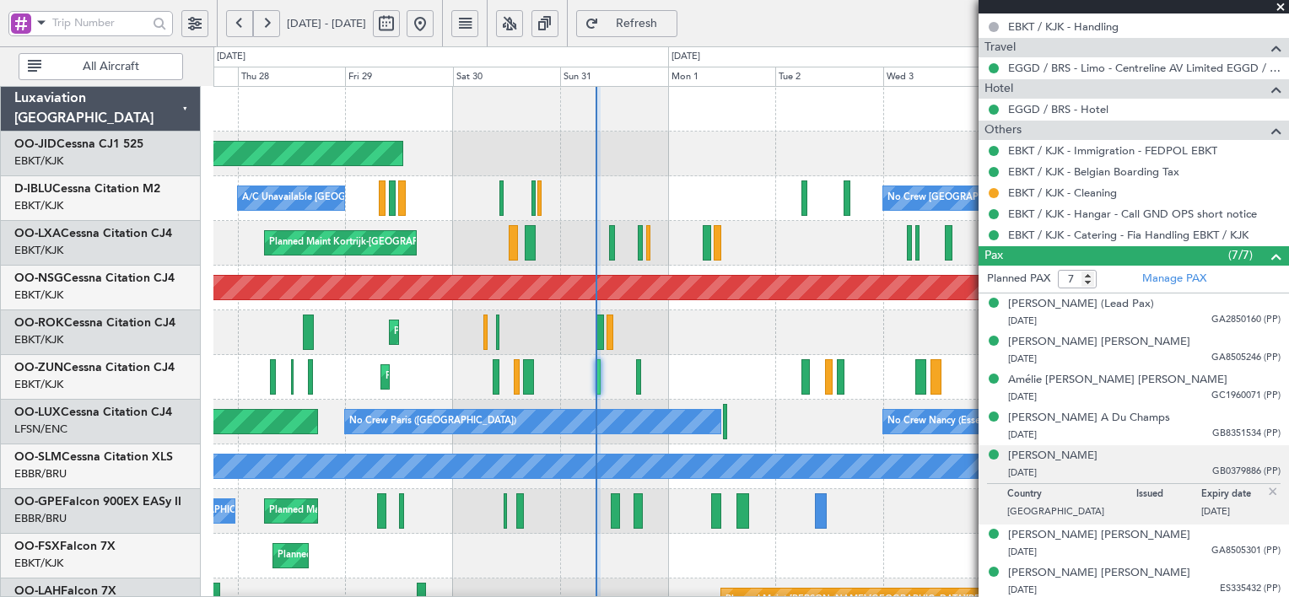
click at [671, 20] on span "Refresh" at bounding box center [636, 24] width 69 height 12
click at [1160, 345] on div "[PERSON_NAME] [PERSON_NAME] [DATE] GA8505246 (PP)" at bounding box center [1144, 350] width 272 height 33
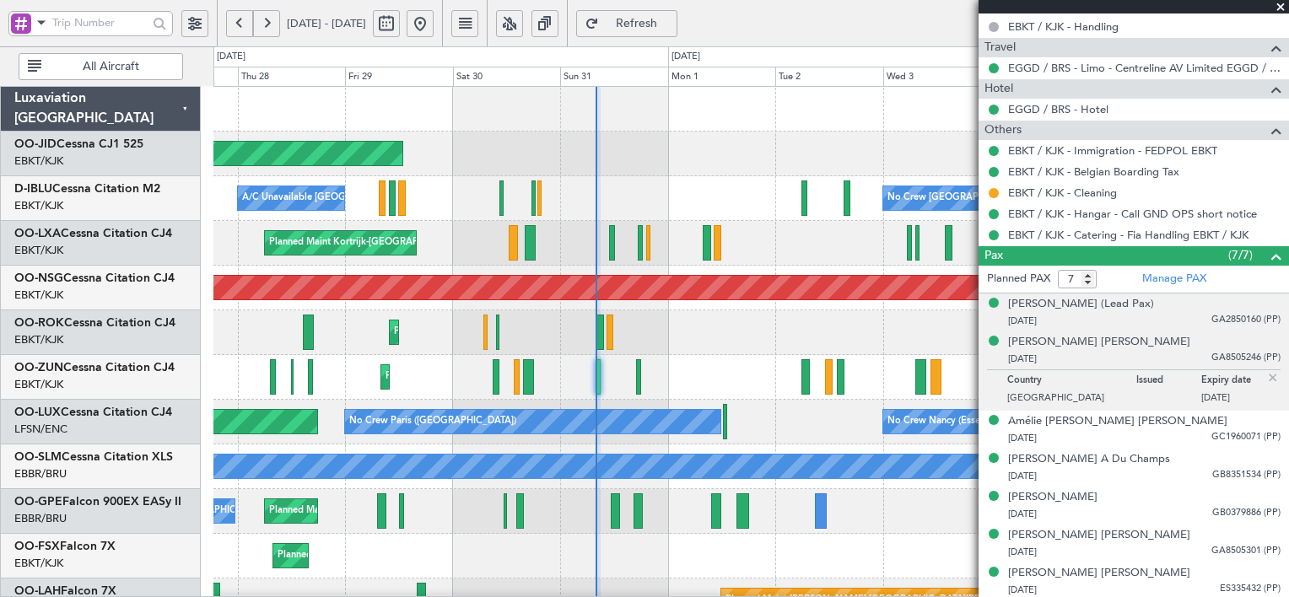
click at [1174, 317] on div "[DATE] GA2850160 (PP)" at bounding box center [1144, 321] width 272 height 17
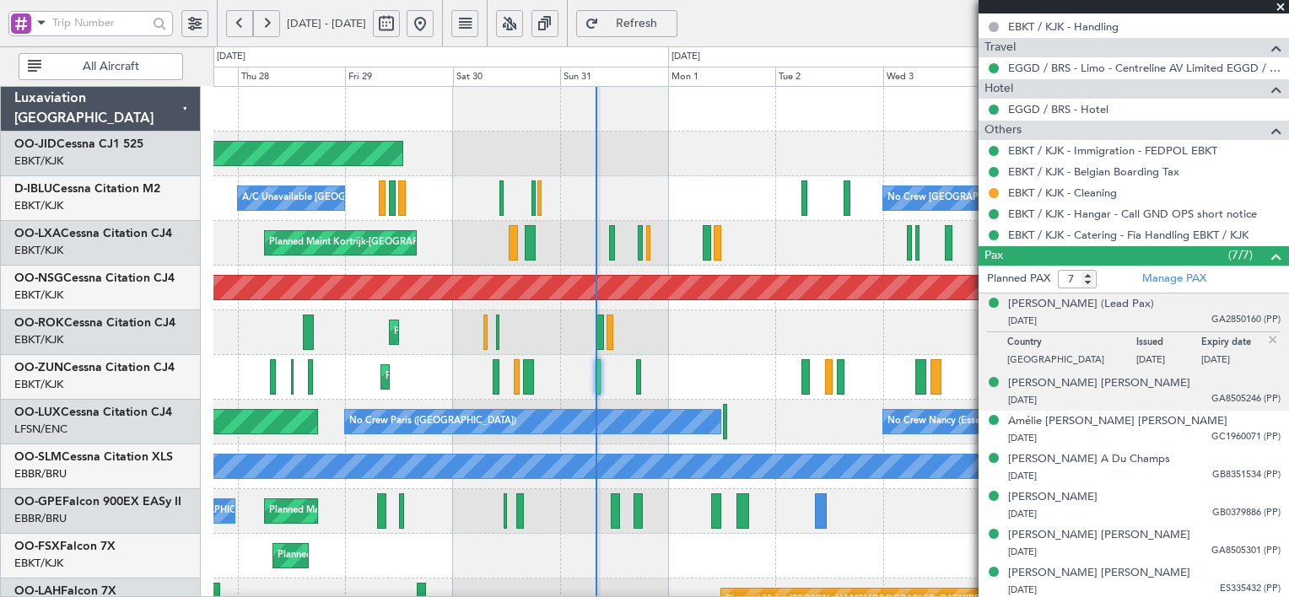
click at [1174, 385] on div "[PERSON_NAME] [PERSON_NAME] [DATE] GA8505246 (PP)" at bounding box center [1144, 391] width 272 height 33
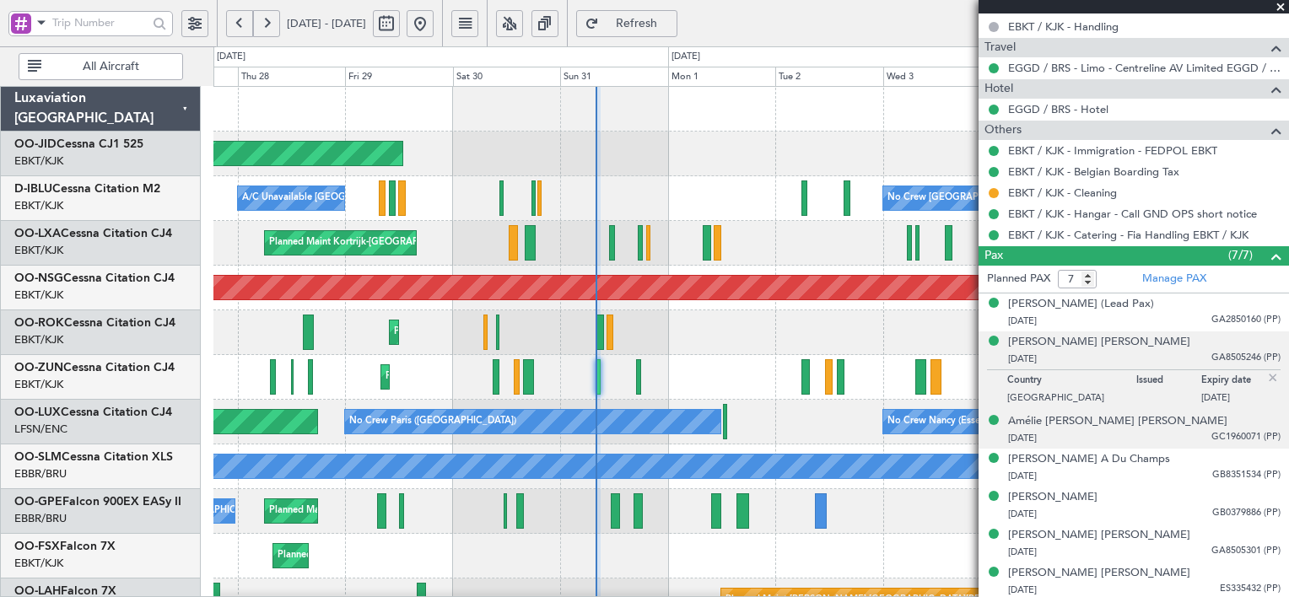
click at [1174, 423] on div "Amélie [PERSON_NAME] [PERSON_NAME] [DATE] GC1960071 (PP)" at bounding box center [1144, 429] width 272 height 33
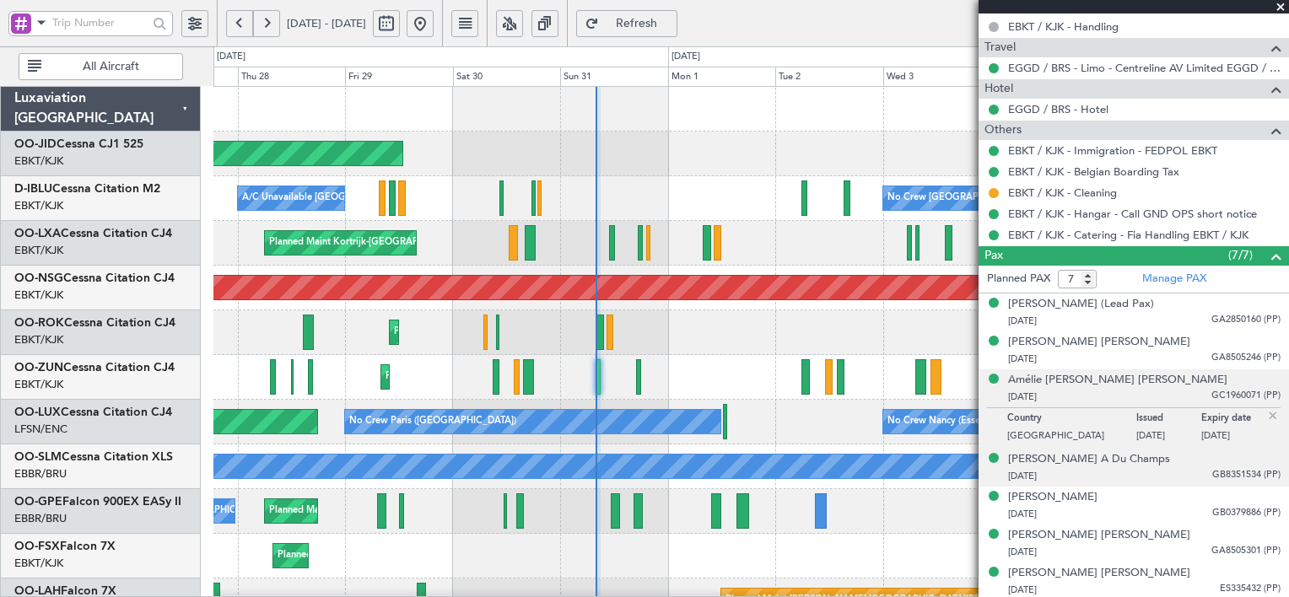
click at [1180, 456] on div "[PERSON_NAME] A Du Champs [DATE] GB8351534 (PP)" at bounding box center [1144, 467] width 272 height 33
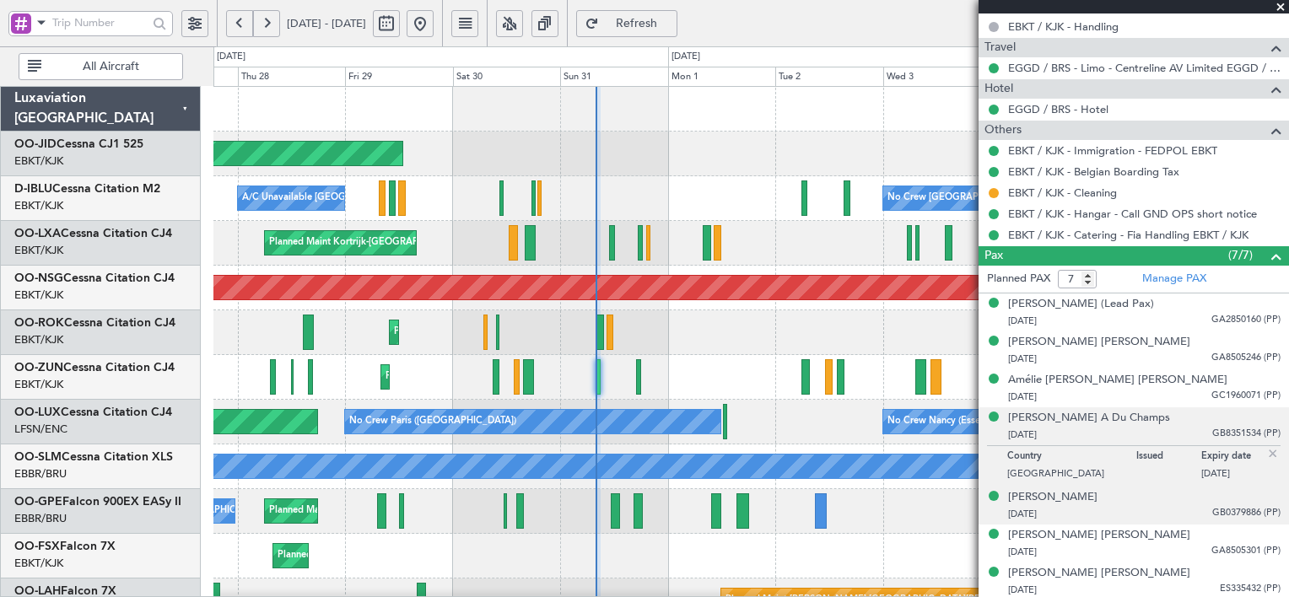
click at [1179, 494] on div "[PERSON_NAME] Geuten [DATE] GB0379886 (PP)" at bounding box center [1144, 505] width 272 height 33
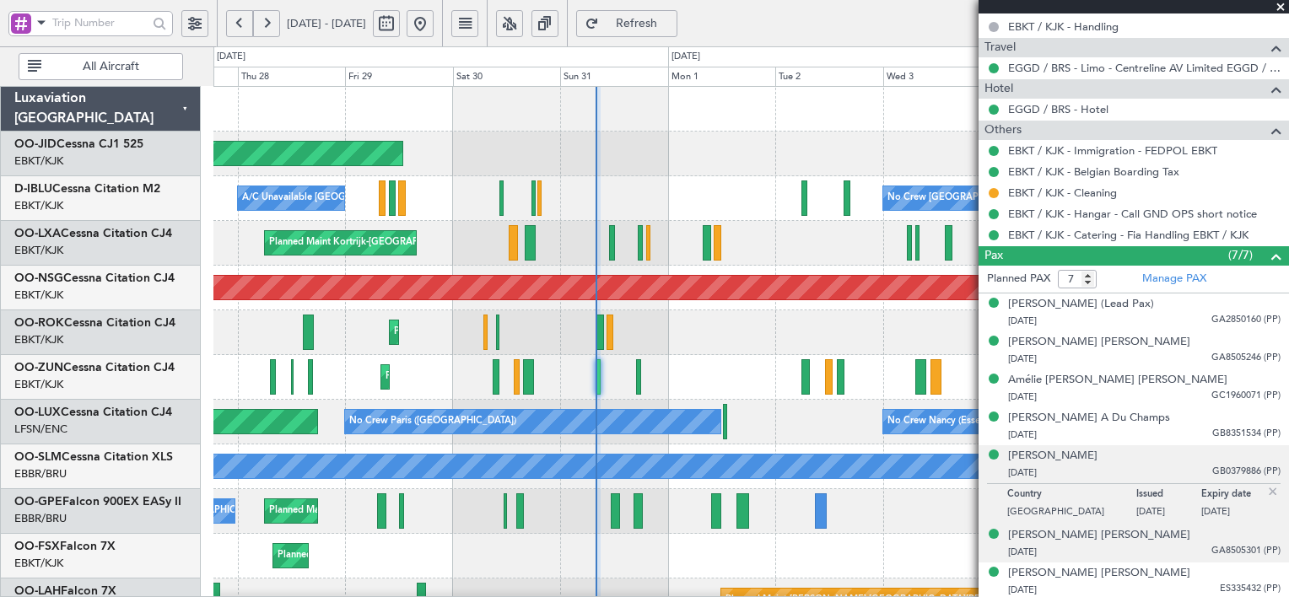
click at [1177, 527] on div "[PERSON_NAME] [PERSON_NAME] [DATE] GA8505301 (PP)" at bounding box center [1144, 543] width 272 height 33
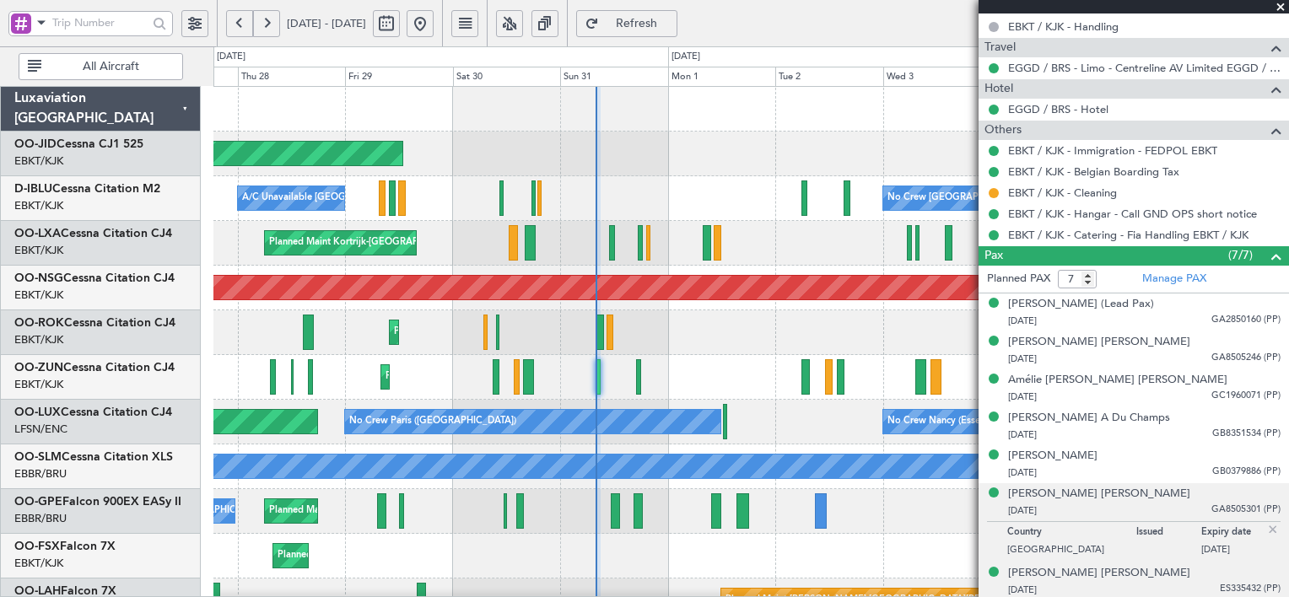
click at [1179, 570] on div "[PERSON_NAME] [PERSON_NAME] [DATE] ES335432 (PP)" at bounding box center [1144, 581] width 272 height 33
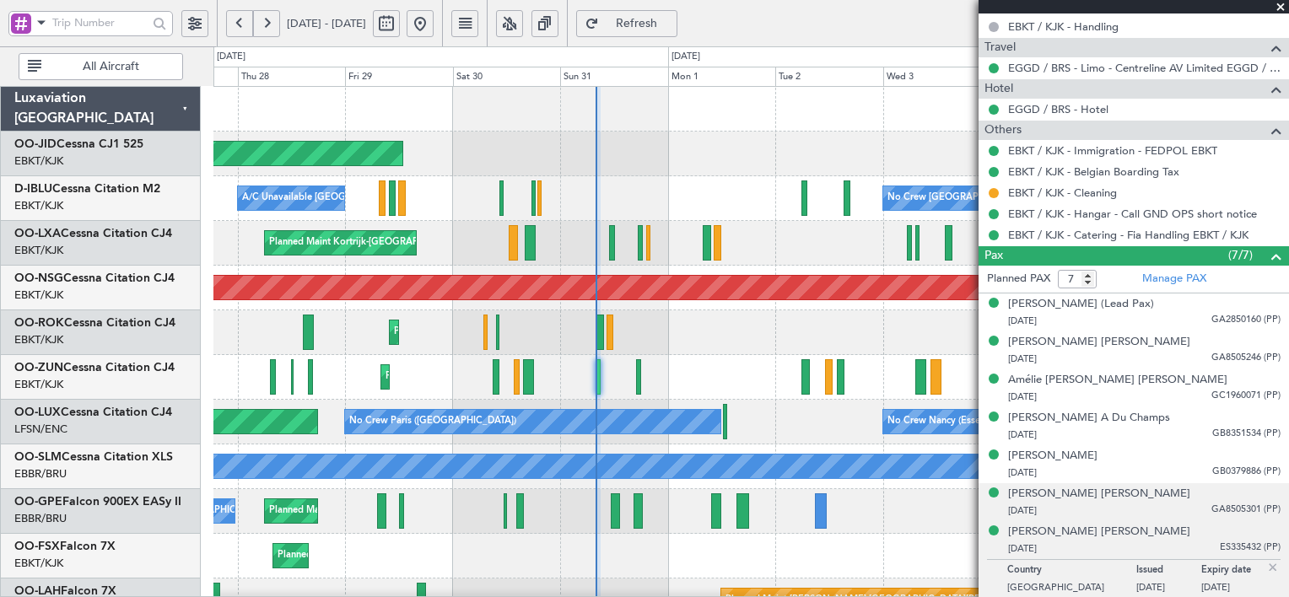
click at [1173, 493] on div "[PERSON_NAME] [PERSON_NAME] [DATE] GA8505301 (PP)" at bounding box center [1144, 502] width 272 height 33
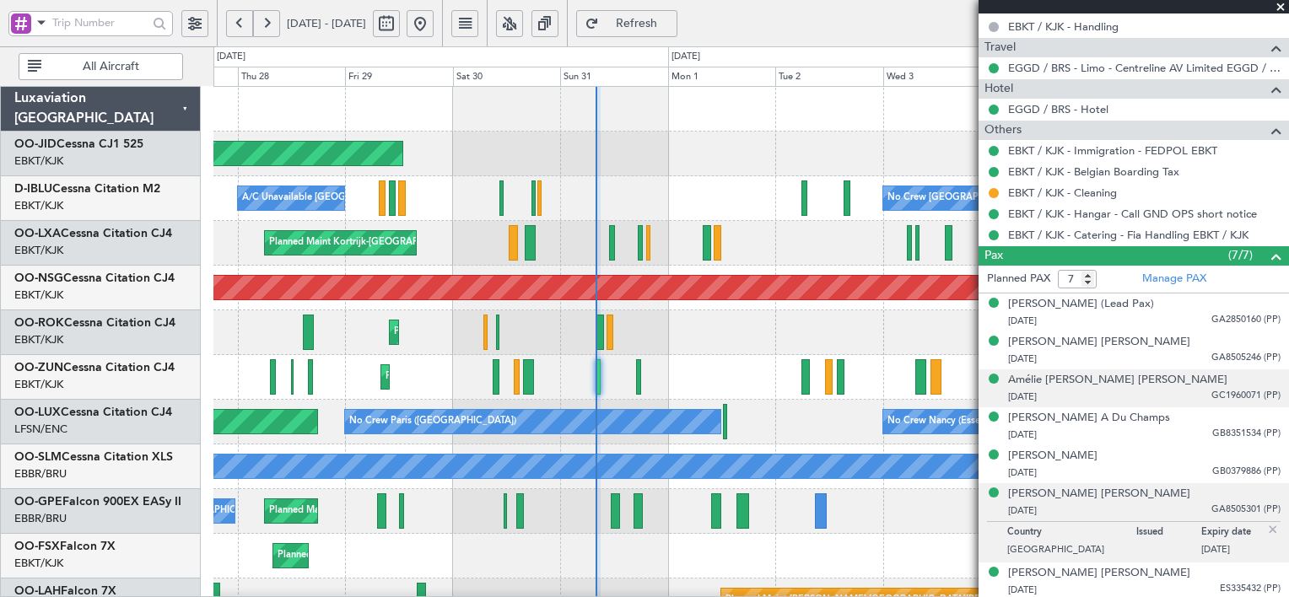
click at [1190, 390] on div "[DATE] GC1960071 (PP)" at bounding box center [1144, 397] width 272 height 17
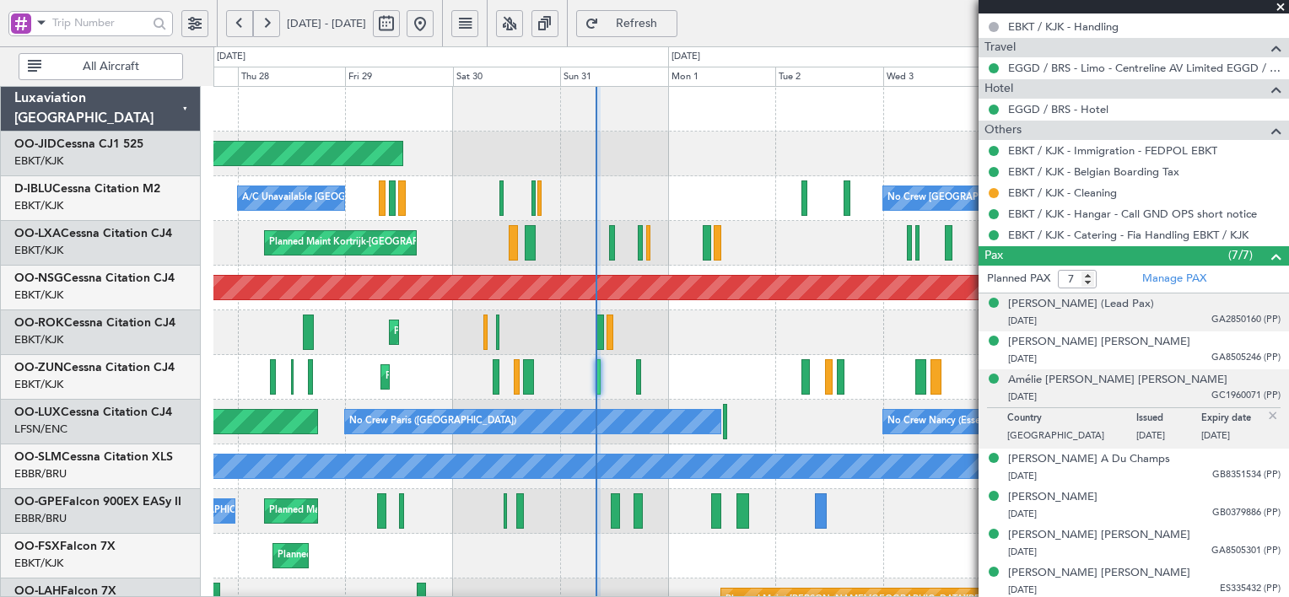
click at [1186, 308] on div "[PERSON_NAME] (Lead Pax) [DATE] GA2850160 (PP)" at bounding box center [1144, 312] width 272 height 33
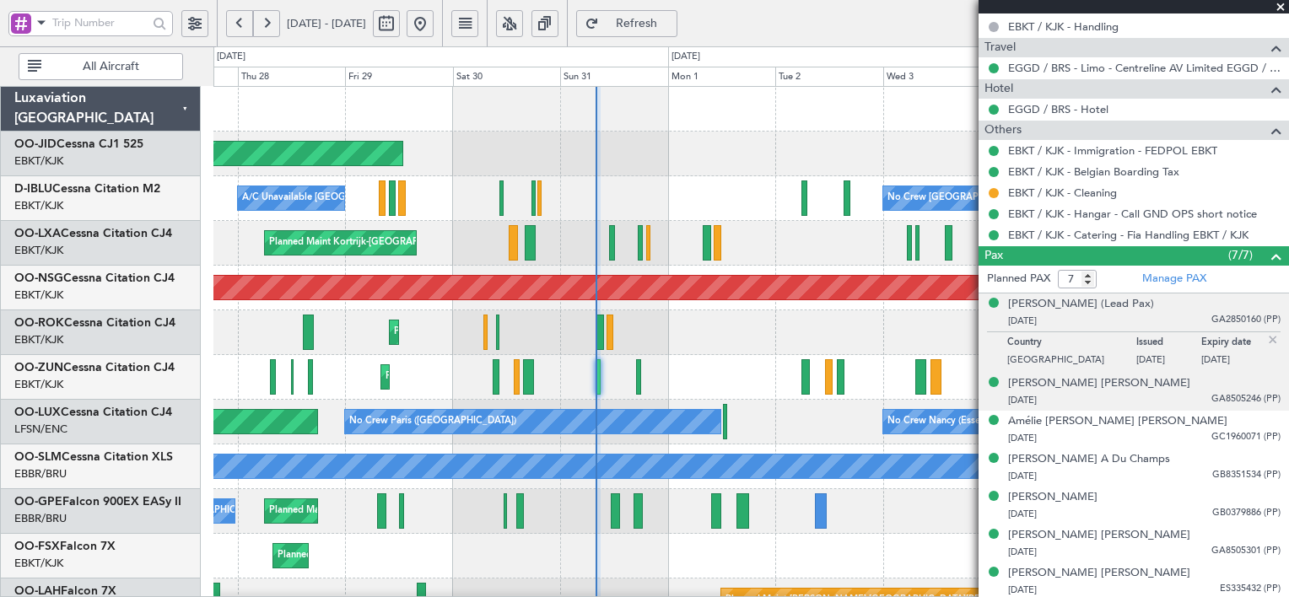
click at [1174, 398] on div "[DATE] GA8505246 (PP)" at bounding box center [1144, 400] width 272 height 17
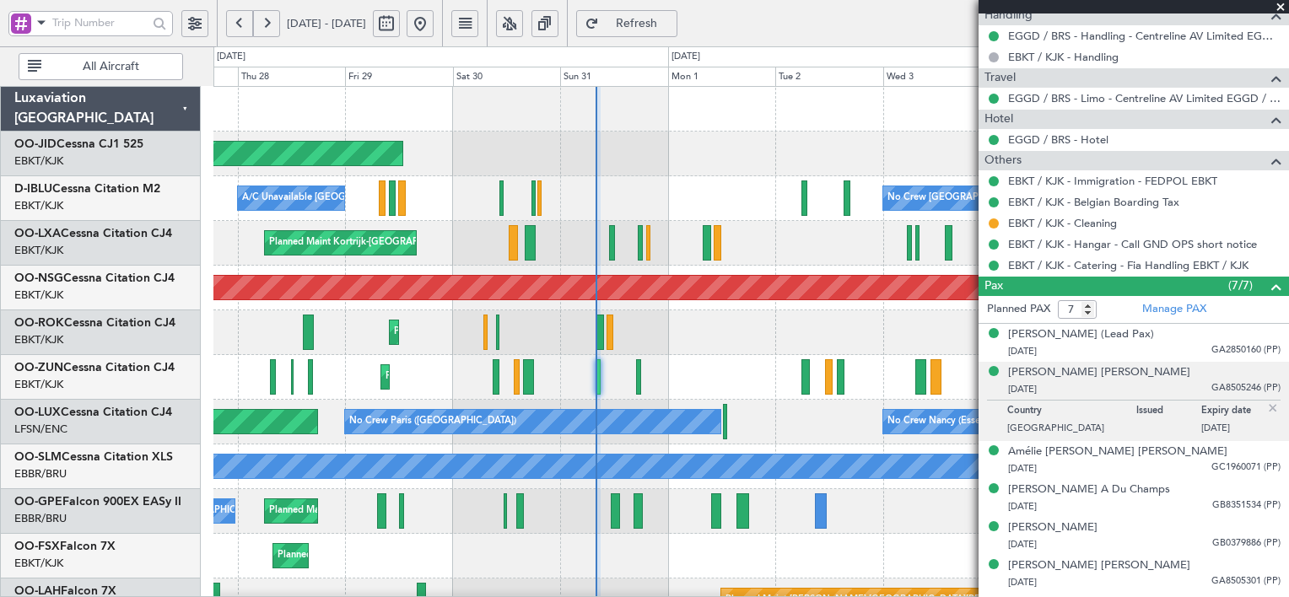
type input "07:50"
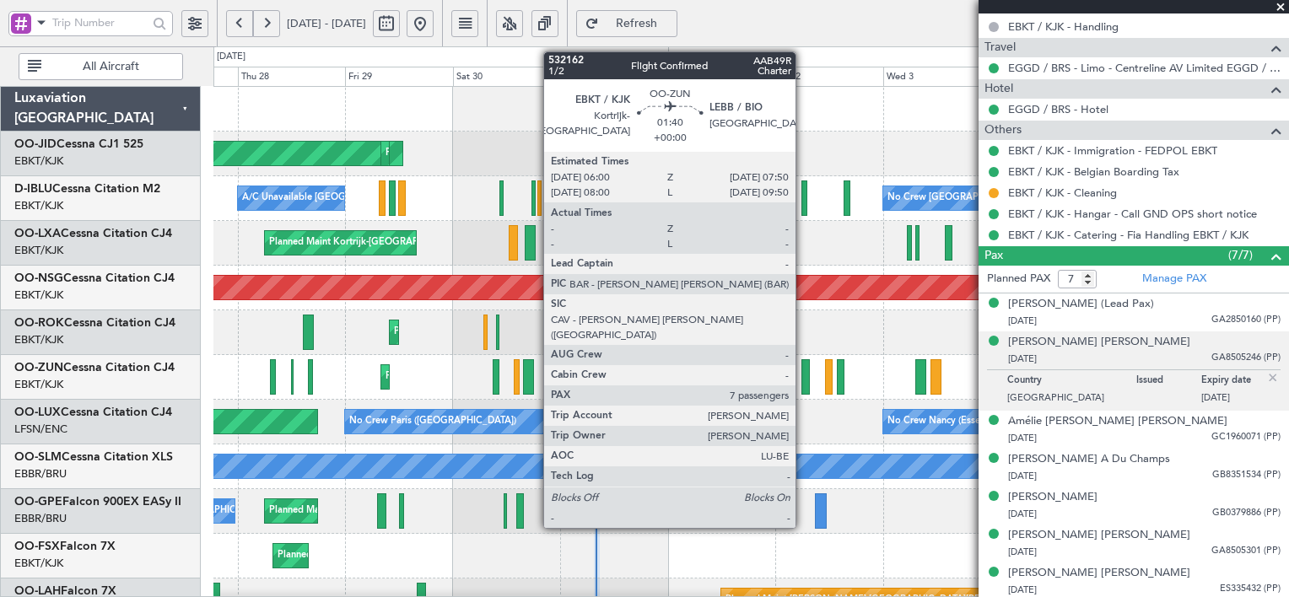
click at [803, 371] on div at bounding box center [805, 376] width 8 height 35
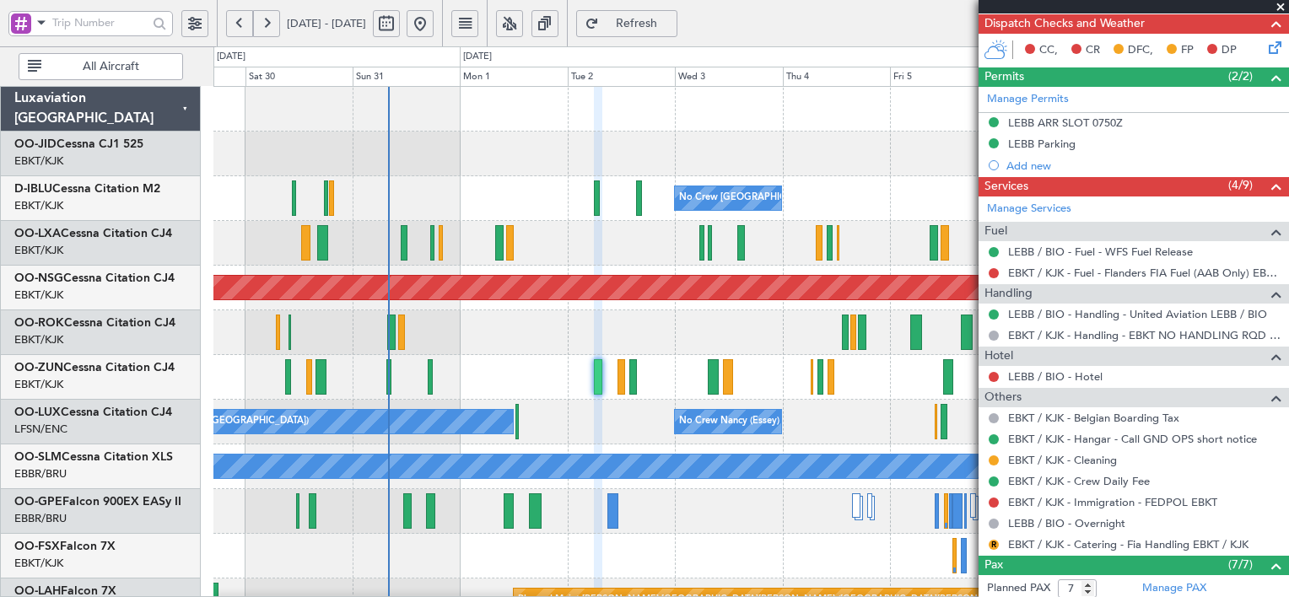
scroll to position [358, 0]
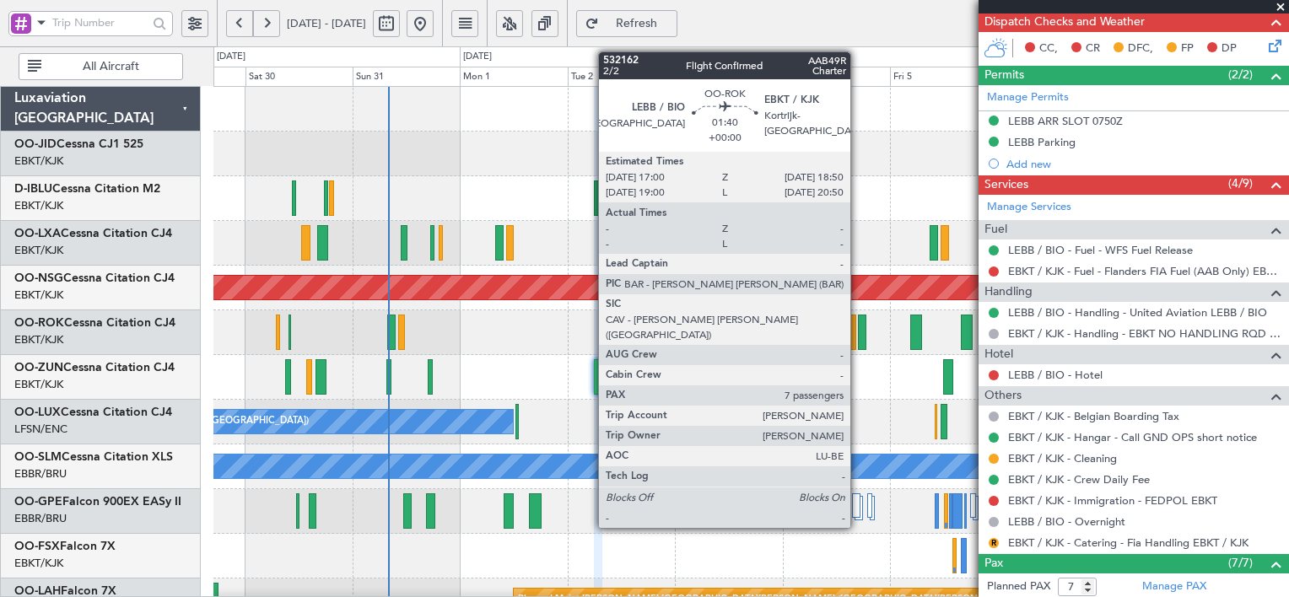
click at [858, 332] on div at bounding box center [862, 332] width 8 height 35
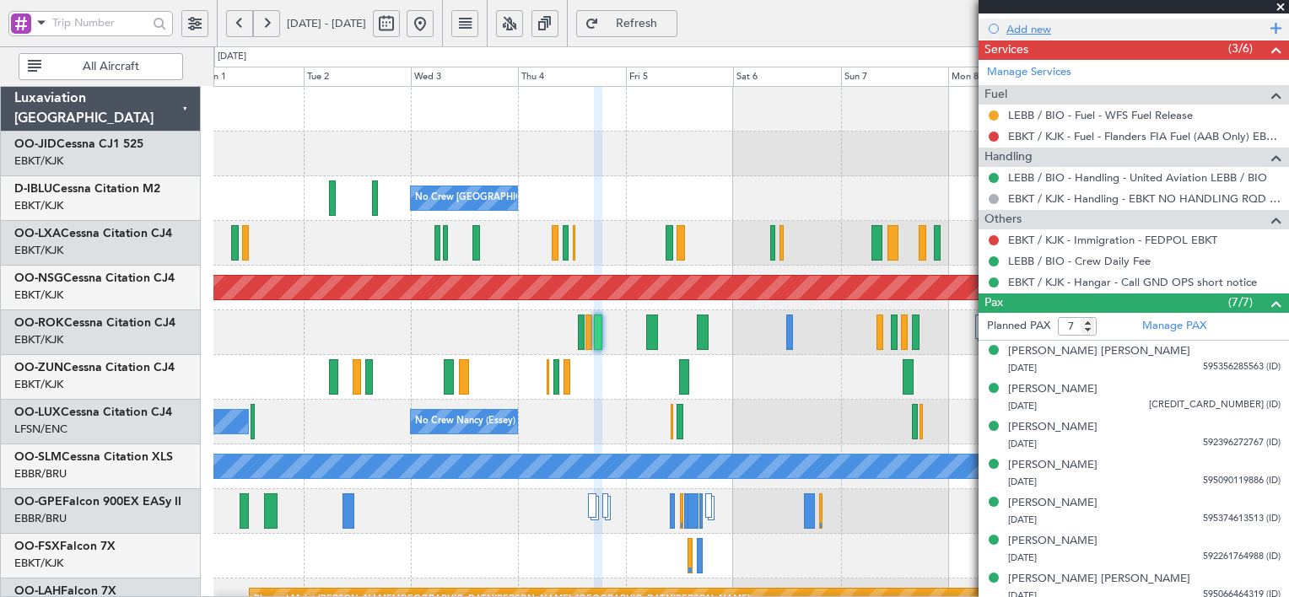
scroll to position [456, 0]
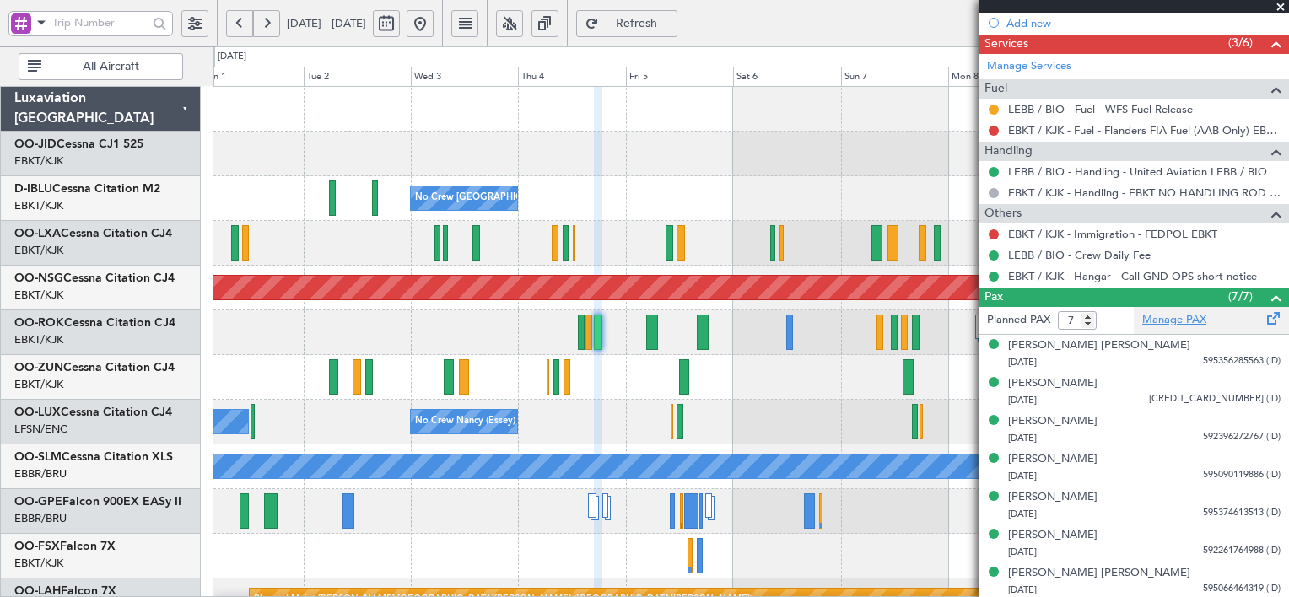
click at [1172, 312] on link "Manage PAX" at bounding box center [1174, 320] width 64 height 17
click at [671, 25] on span "Refresh" at bounding box center [636, 24] width 69 height 12
type input "8"
